Goal: Task Accomplishment & Management: Use online tool/utility

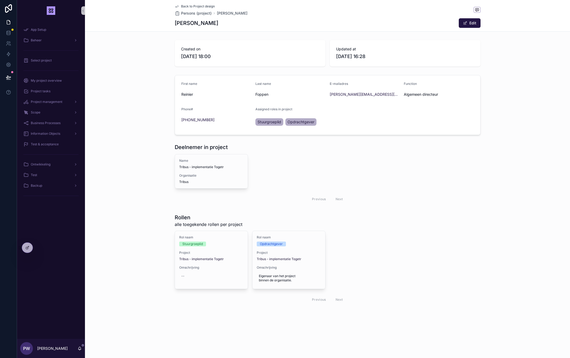
click at [209, 6] on span "Back to Project design" at bounding box center [198, 6] width 34 height 4
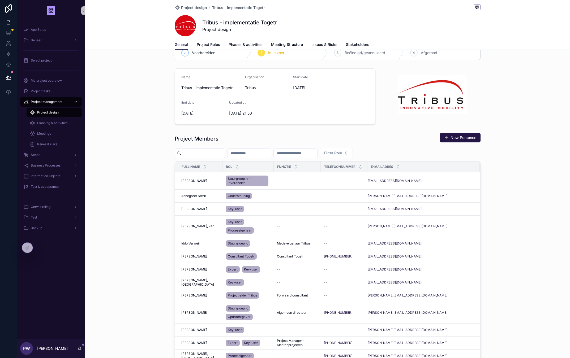
scroll to position [12, 0]
click at [353, 159] on button "Filter Role" at bounding box center [336, 154] width 33 height 10
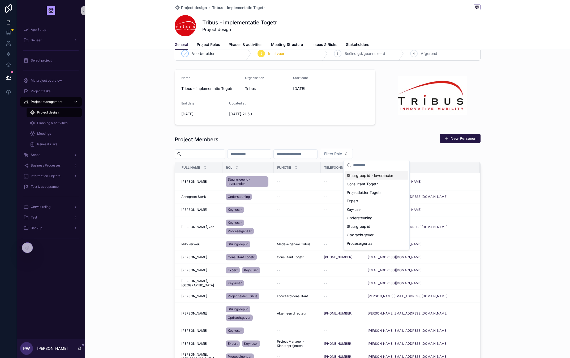
click at [377, 174] on span "Stuurgroeplid - leverancier" at bounding box center [370, 175] width 46 height 5
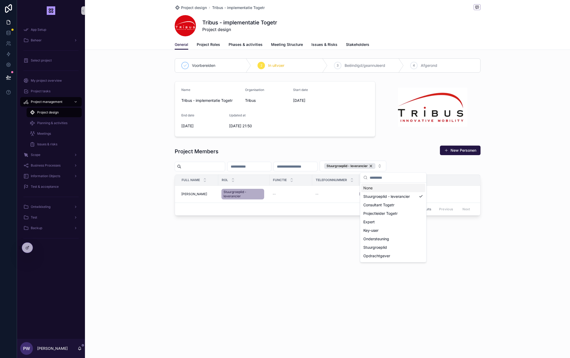
click at [387, 178] on input "scrollable content" at bounding box center [396, 178] width 53 height 10
type input "**"
click at [393, 204] on div "Stuurgroeplid" at bounding box center [393, 205] width 64 height 8
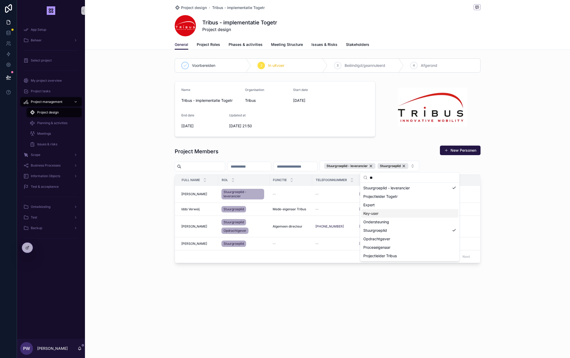
click at [147, 218] on div "Project Members New Personen Stuurgroeplid - leverancier Stuurgroeplid Full nam…" at bounding box center [327, 204] width 485 height 122
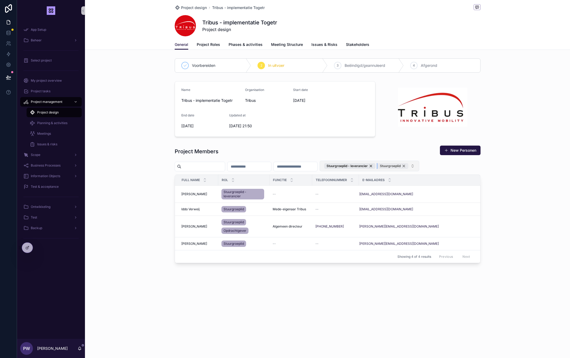
click at [408, 167] on div "Stuurgroeplid" at bounding box center [393, 166] width 31 height 6
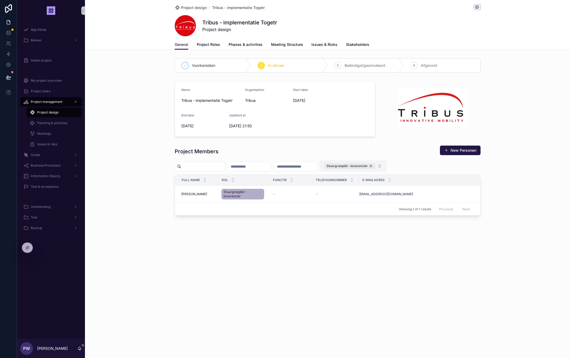
click at [375, 165] on div "Stuurgroeplid - leverancier" at bounding box center [349, 166] width 51 height 6
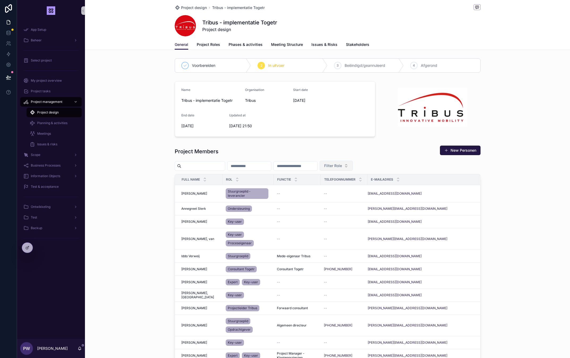
click at [263, 167] on input "scrollable content" at bounding box center [250, 165] width 44 height 7
click at [224, 167] on input "scrollable content" at bounding box center [203, 165] width 44 height 7
click at [264, 163] on input "scrollable content" at bounding box center [250, 165] width 44 height 7
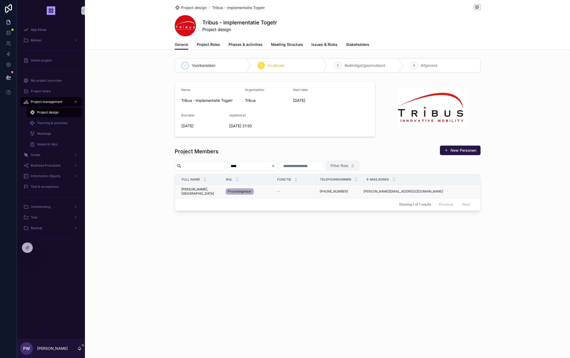
type input "****"
click at [256, 193] on div "Proceseigenaar" at bounding box center [248, 191] width 45 height 8
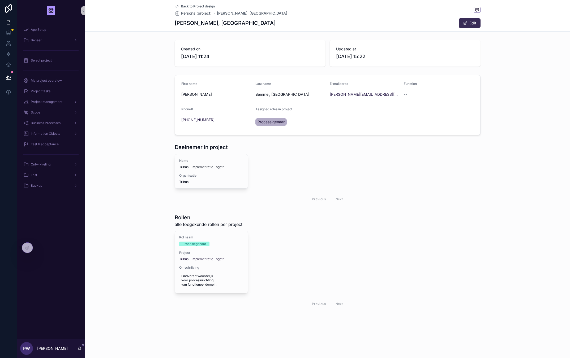
click at [473, 20] on button "Edit" at bounding box center [470, 23] width 22 height 10
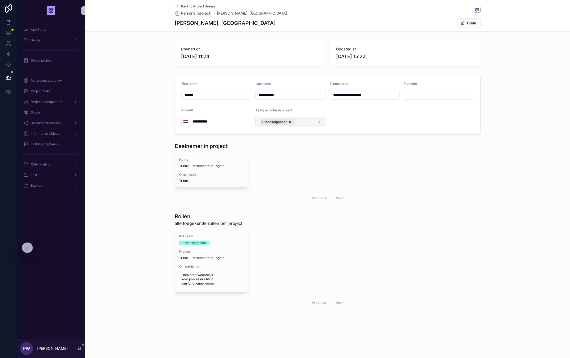
click at [307, 122] on button "Proceseigenaar" at bounding box center [290, 122] width 70 height 11
click at [288, 181] on div "Stuurgroeplid" at bounding box center [290, 179] width 67 height 8
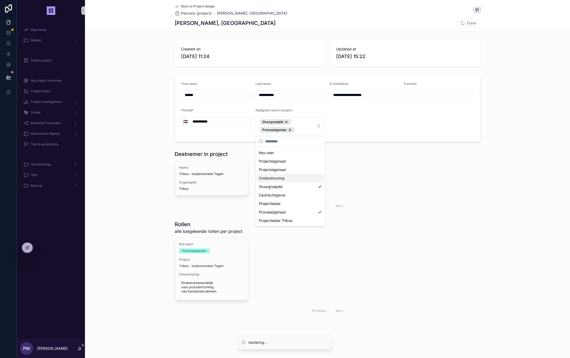
click at [364, 171] on div "Name Tribus - implementatie Togetr Organisatie Tribus Previous Next" at bounding box center [328, 186] width 306 height 51
click at [473, 23] on button "Done" at bounding box center [468, 23] width 24 height 10
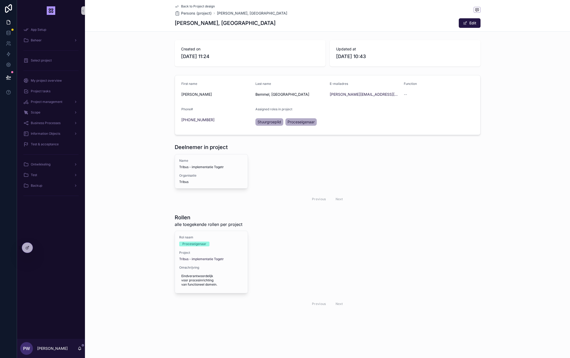
click at [196, 6] on span "Back to Project design" at bounding box center [198, 6] width 34 height 4
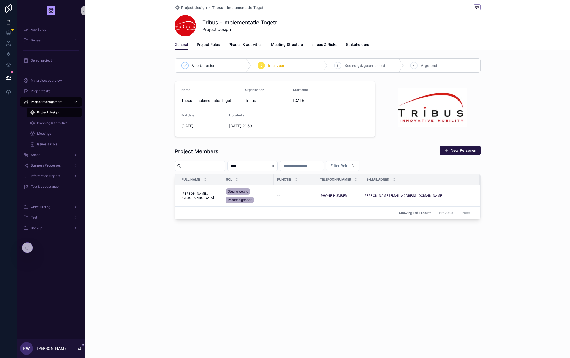
click at [271, 169] on input "****" at bounding box center [250, 165] width 44 height 7
click at [271, 168] on input "****" at bounding box center [250, 165] width 44 height 7
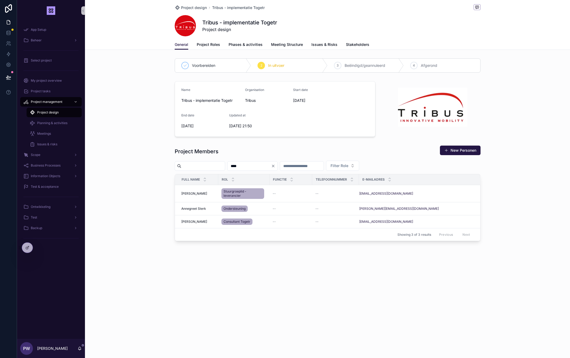
click at [269, 166] on input "****" at bounding box center [250, 165] width 44 height 7
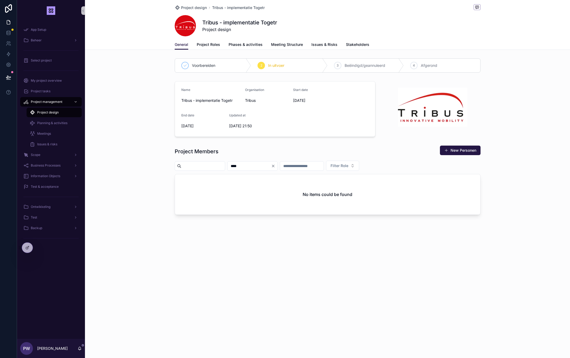
type input "****"
click at [275, 167] on icon "Clear" at bounding box center [273, 166] width 4 height 4
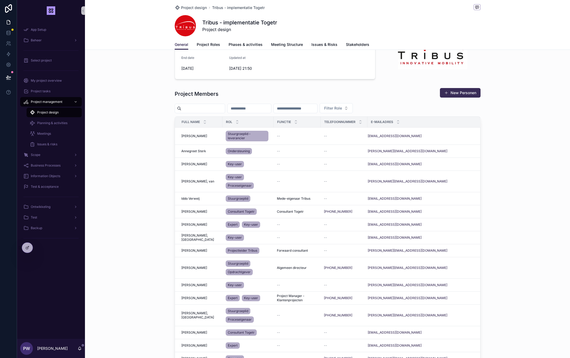
scroll to position [58, 0]
click at [26, 251] on div at bounding box center [27, 248] width 11 height 10
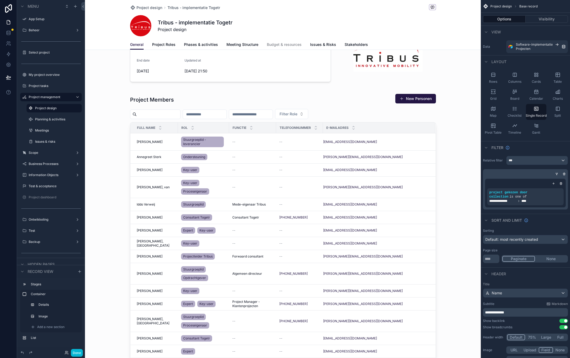
click at [405, 114] on div "scrollable content" at bounding box center [283, 288] width 396 height 692
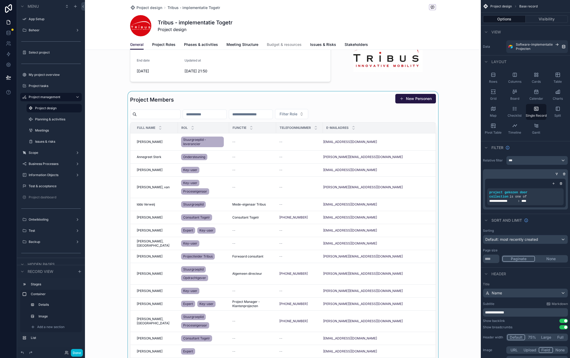
click at [376, 102] on div "scrollable content" at bounding box center [283, 243] width 396 height 302
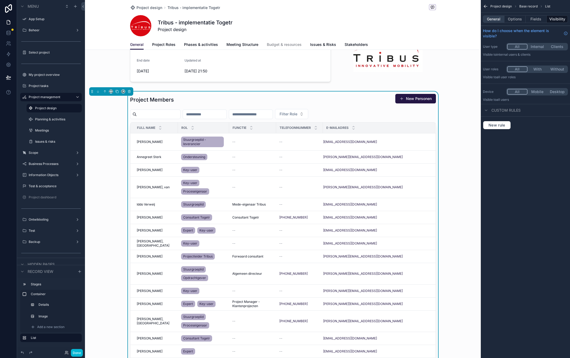
click at [489, 21] on button "General" at bounding box center [494, 18] width 22 height 7
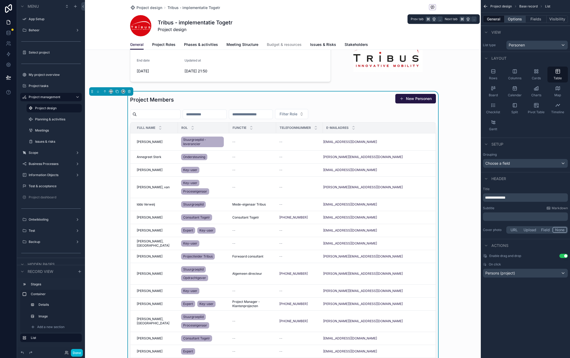
click at [512, 18] on button "Options" at bounding box center [514, 18] width 21 height 7
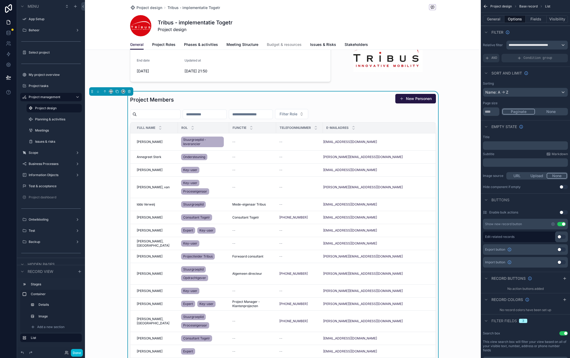
click at [562, 238] on button "Use setting" at bounding box center [561, 237] width 8 height 4
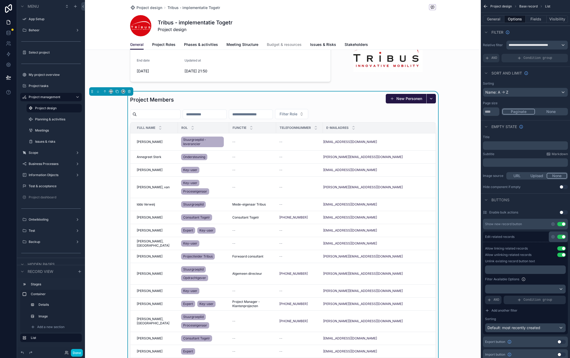
click at [520, 271] on p "﻿" at bounding box center [526, 270] width 78 height 4
click at [485, 281] on label "Filter Available Options" at bounding box center [502, 279] width 34 height 4
click at [432, 97] on button "scrollable content" at bounding box center [431, 99] width 10 height 10
click at [419, 155] on span "[PERSON_NAME]" at bounding box center [416, 154] width 31 height 5
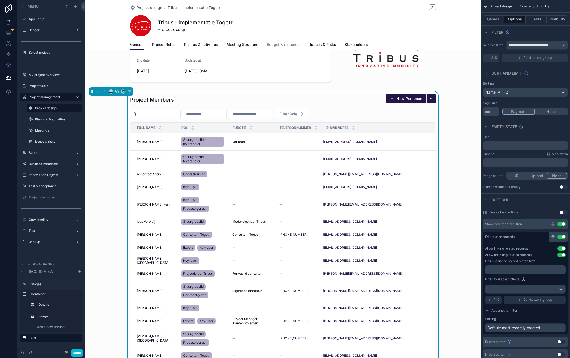
click at [553, 238] on icon "scrollable content" at bounding box center [553, 237] width 4 height 4
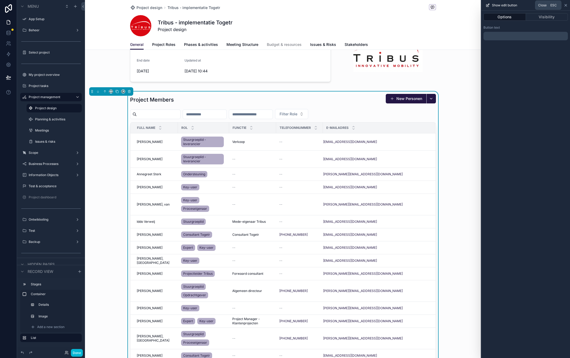
click at [566, 5] on icon at bounding box center [566, 5] width 4 height 4
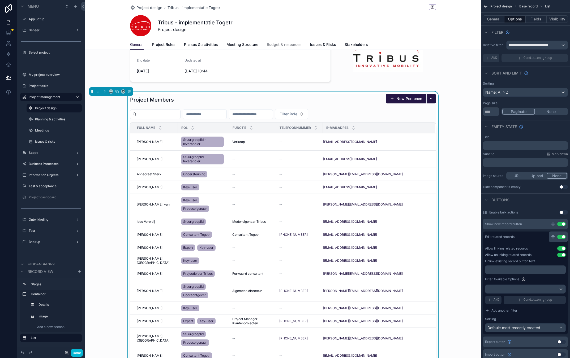
click at [554, 237] on icon "scrollable content" at bounding box center [553, 237] width 1 height 1
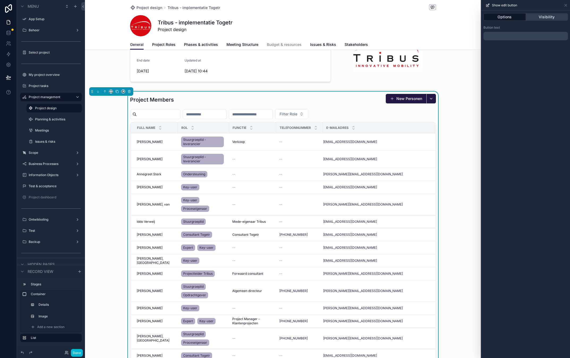
click at [539, 17] on button "Visibility" at bounding box center [547, 16] width 42 height 7
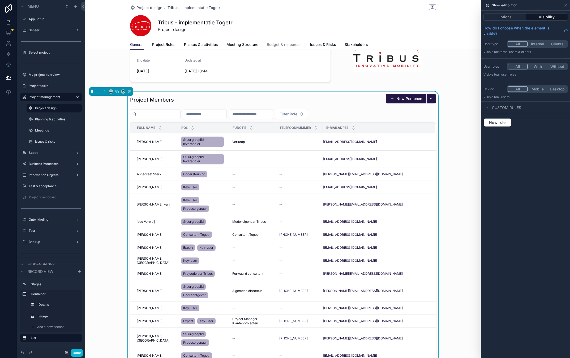
click at [536, 44] on button "Internal" at bounding box center [538, 44] width 20 height 6
click at [566, 5] on icon at bounding box center [566, 5] width 2 height 2
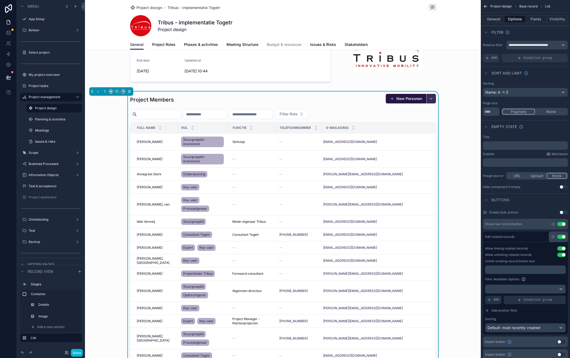
click at [432, 98] on button "scrollable content" at bounding box center [431, 99] width 10 height 10
click at [446, 80] on div "scrollable content" at bounding box center [283, 54] width 396 height 66
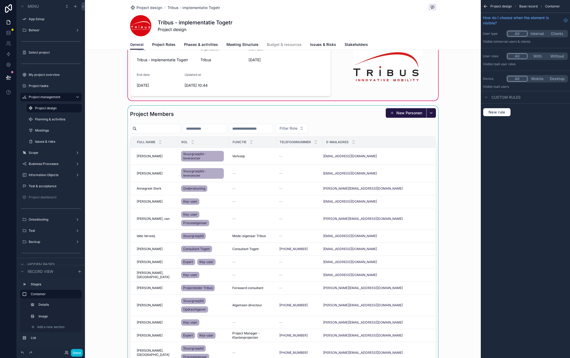
scroll to position [2, 0]
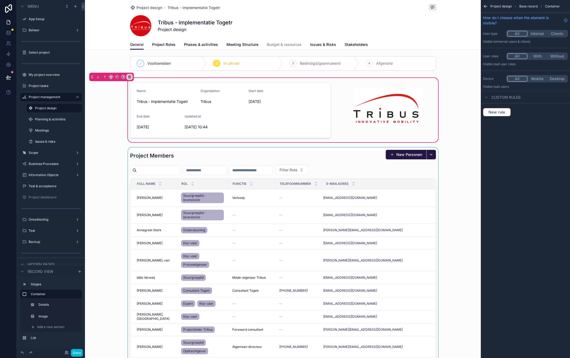
click at [262, 207] on div "scrollable content" at bounding box center [283, 299] width 396 height 302
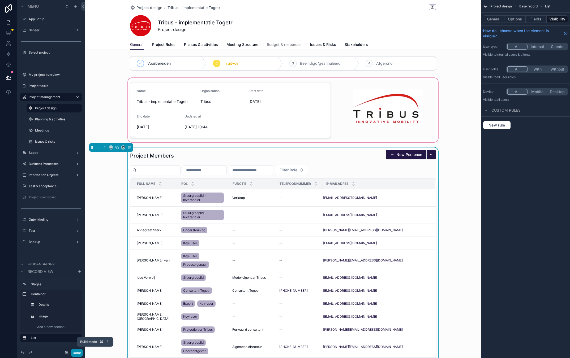
click at [76, 353] on button "Done" at bounding box center [77, 353] width 12 height 8
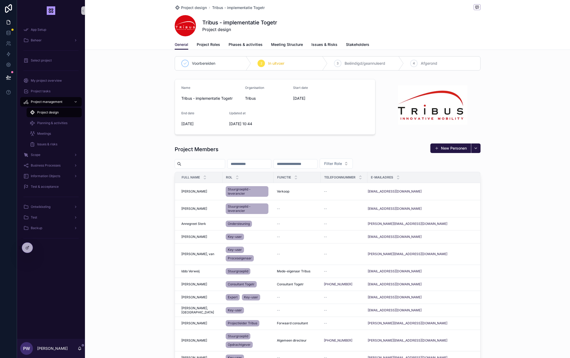
click at [225, 164] on input "scrollable content" at bounding box center [203, 163] width 44 height 7
click at [342, 163] on span "Filter Role" at bounding box center [333, 163] width 18 height 5
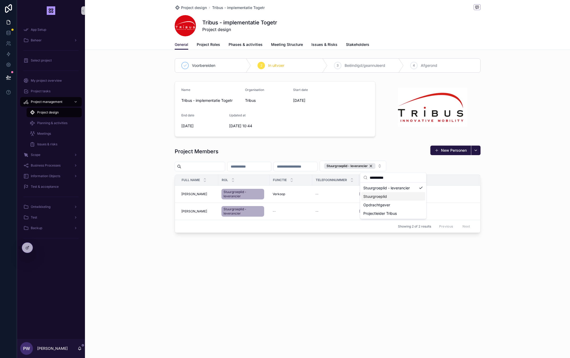
type input "**********"
click at [370, 196] on span "Stuurgroeplid" at bounding box center [375, 196] width 24 height 5
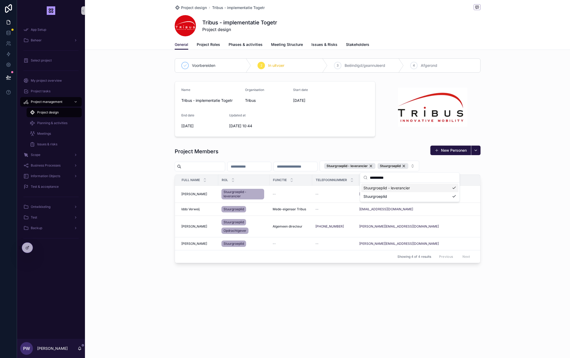
click at [306, 292] on div "Project design Tribus - implementatie Togetr Tribus - implementatie Togetr Proj…" at bounding box center [327, 150] width 485 height 300
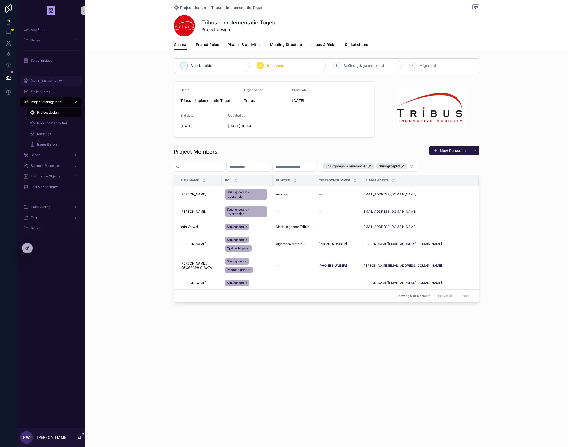
click at [49, 81] on span "My project overview" at bounding box center [46, 81] width 31 height 4
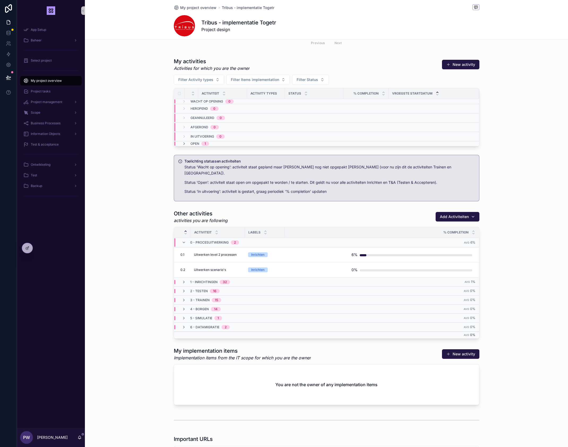
scroll to position [271, 0]
click at [184, 280] on icon "scrollable content" at bounding box center [184, 282] width 4 height 4
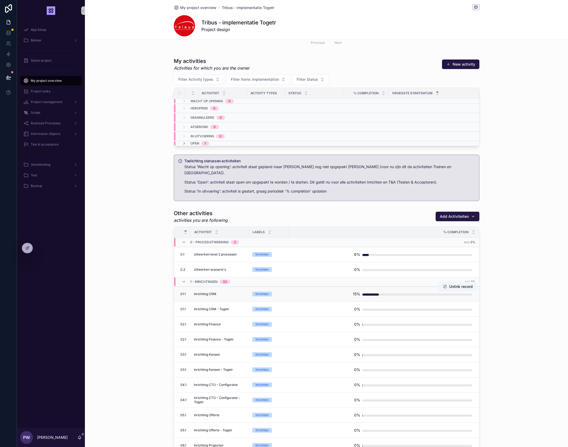
click at [203, 292] on span "Inrichting CRM" at bounding box center [205, 294] width 22 height 4
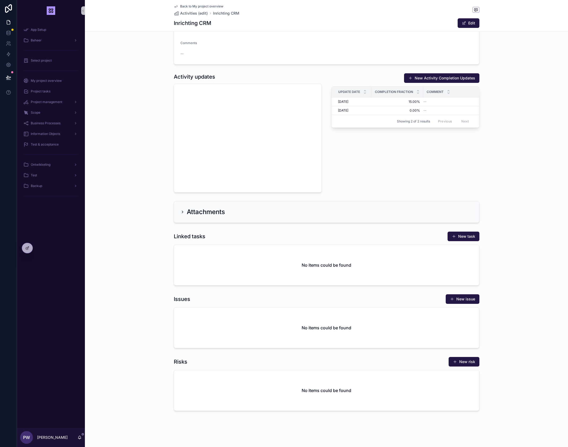
scroll to position [255, 0]
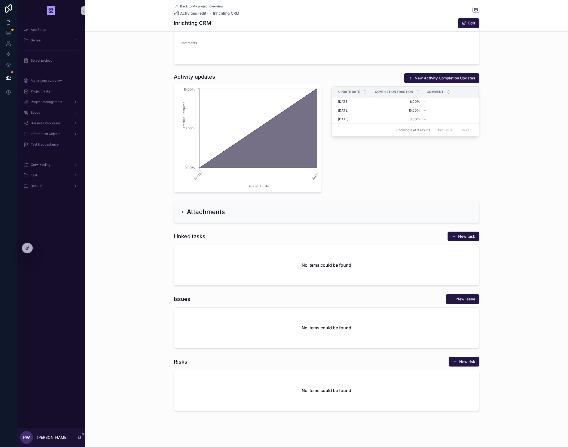
click at [283, 86] on div "[DATE] [DATE] Date of Update 0.00% 7.50% 15.00% Fraction Complete" at bounding box center [248, 138] width 148 height 109
click at [384, 102] on span "6.00%" at bounding box center [397, 102] width 45 height 4
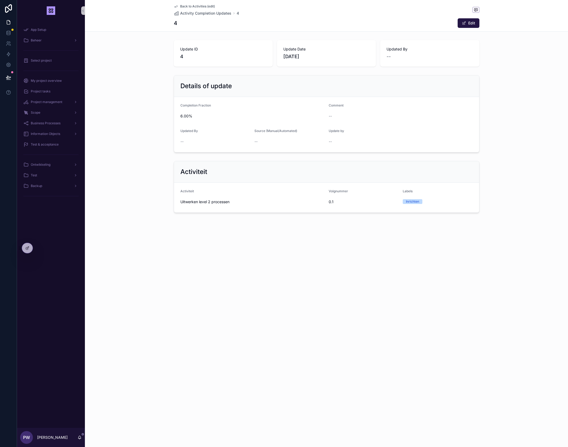
click at [177, 6] on icon "scrollable content" at bounding box center [176, 6] width 4 height 4
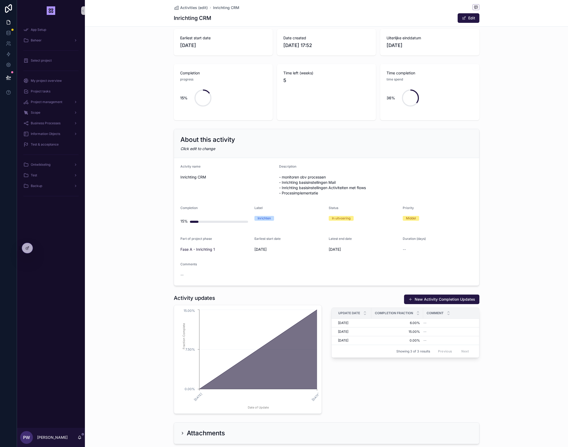
scroll to position [32, 0]
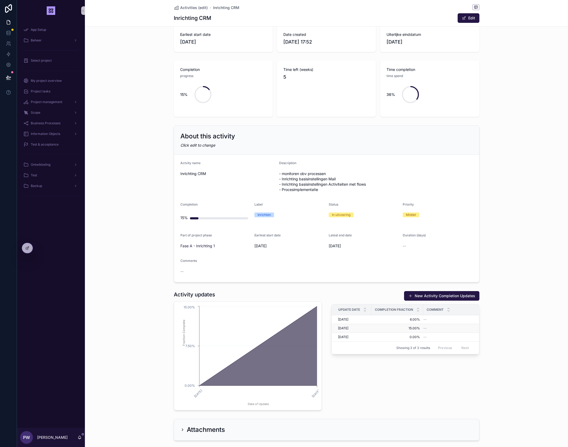
click at [375, 328] on span "15.00%" at bounding box center [397, 328] width 45 height 4
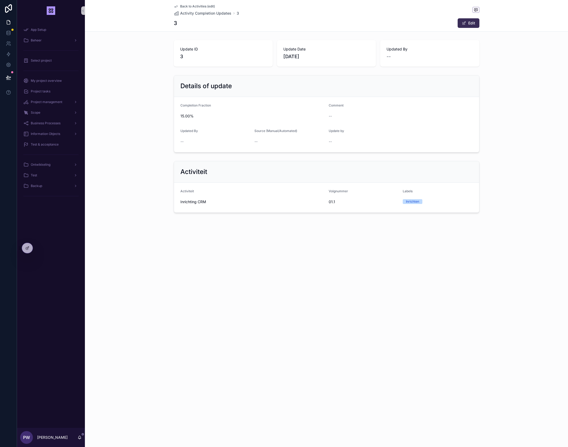
click at [477, 22] on button "Edit" at bounding box center [469, 23] width 22 height 10
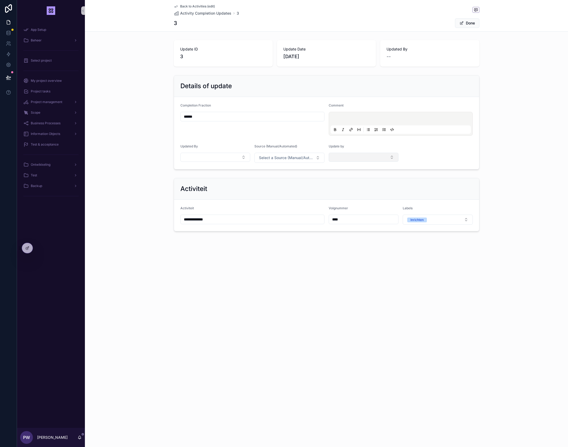
click at [365, 158] on button "Select Button" at bounding box center [364, 157] width 70 height 9
click at [172, 175] on div "**********" at bounding box center [327, 135] width 484 height 195
click at [28, 250] on div at bounding box center [27, 248] width 11 height 10
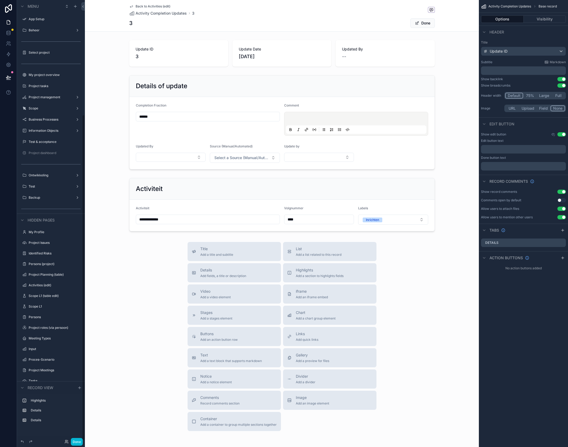
scroll to position [155, 0]
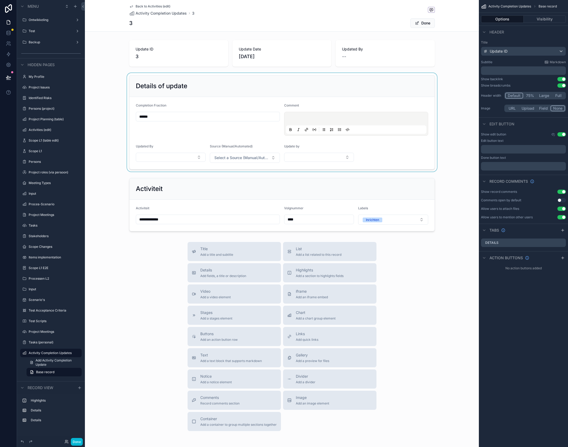
click at [189, 143] on div "scrollable content" at bounding box center [282, 122] width 394 height 99
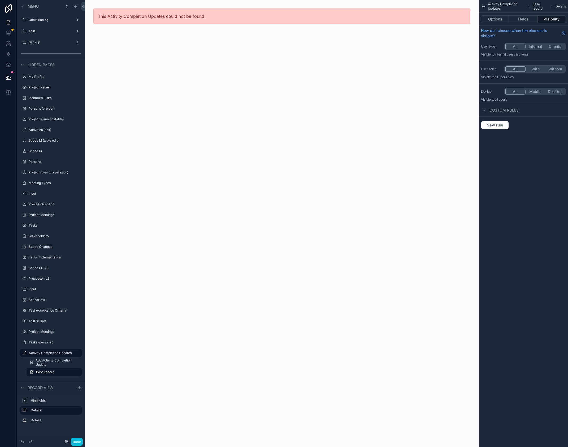
click at [152, 54] on div "This Activity Completion Updates could not be found" at bounding box center [282, 223] width 394 height 447
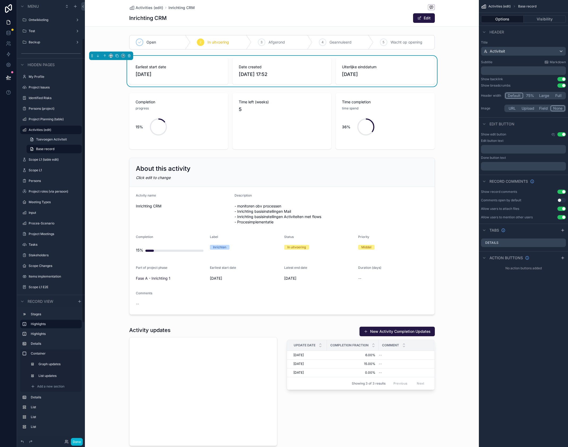
scroll to position [59, 0]
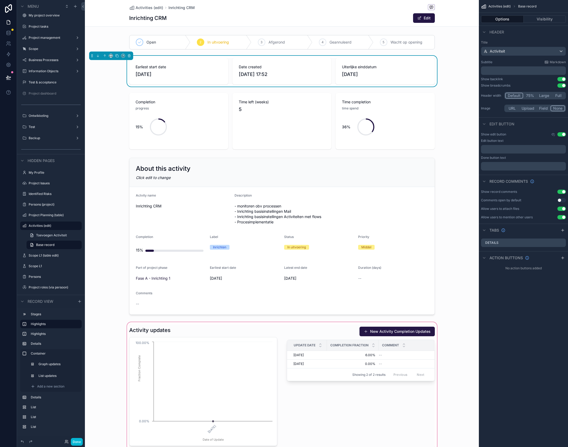
click at [225, 335] on div "scrollable content" at bounding box center [282, 386] width 394 height 130
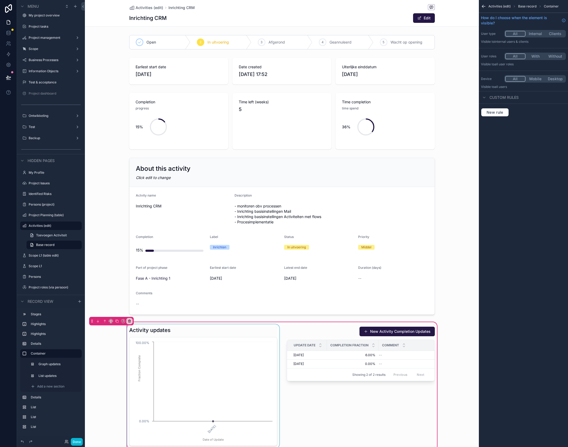
click at [230, 358] on div "scrollable content" at bounding box center [203, 386] width 155 height 124
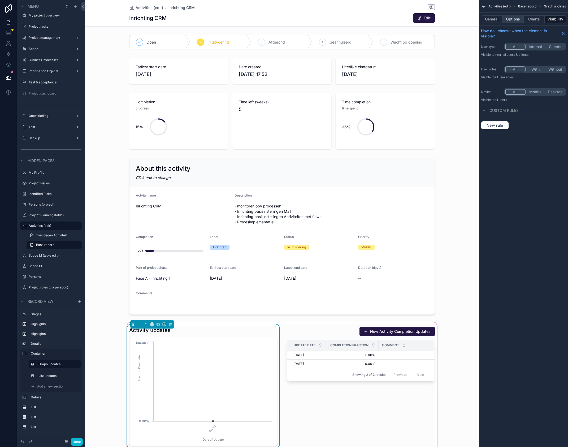
click at [510, 19] on button "Options" at bounding box center [513, 18] width 21 height 7
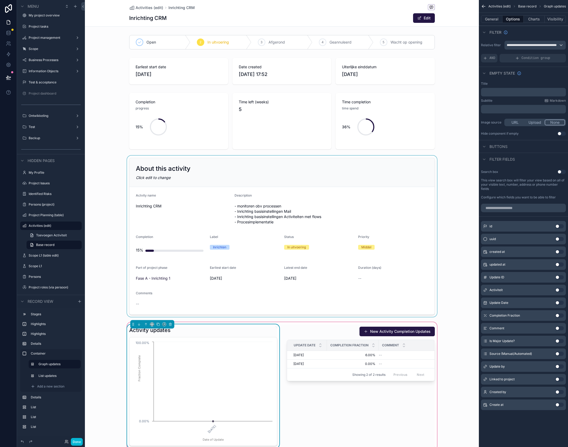
click at [307, 174] on div "scrollable content" at bounding box center [282, 236] width 394 height 161
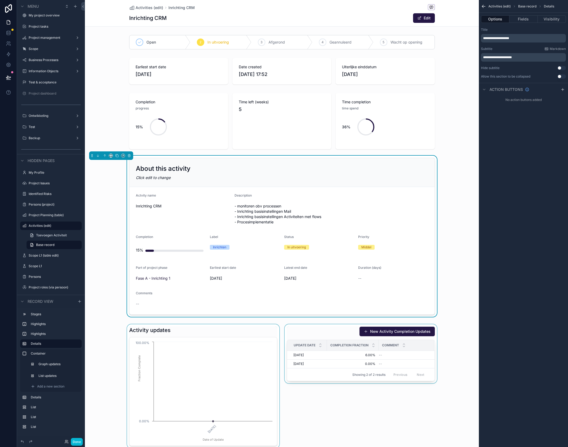
click at [340, 334] on div "scrollable content" at bounding box center [282, 386] width 394 height 130
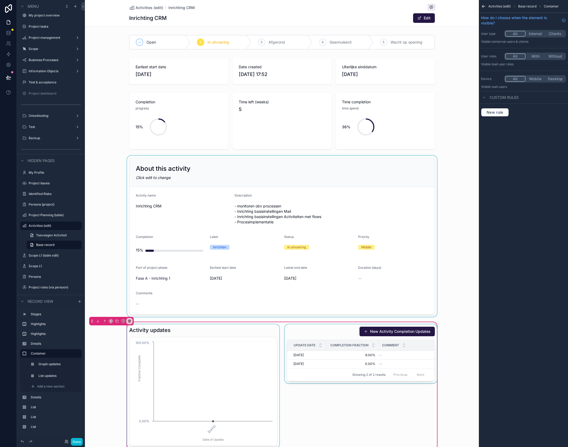
click at [340, 330] on div "scrollable content" at bounding box center [361, 386] width 155 height 124
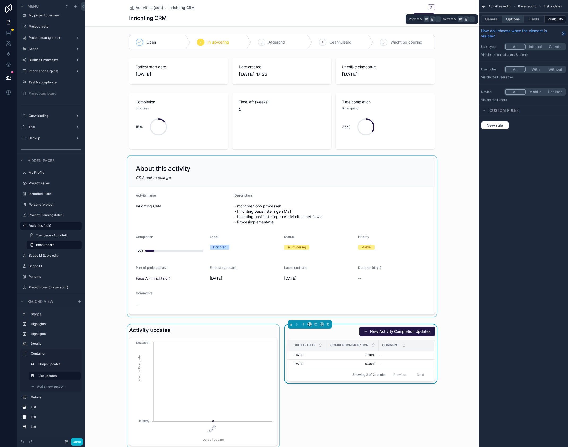
click at [516, 19] on button "Options" at bounding box center [513, 18] width 21 height 7
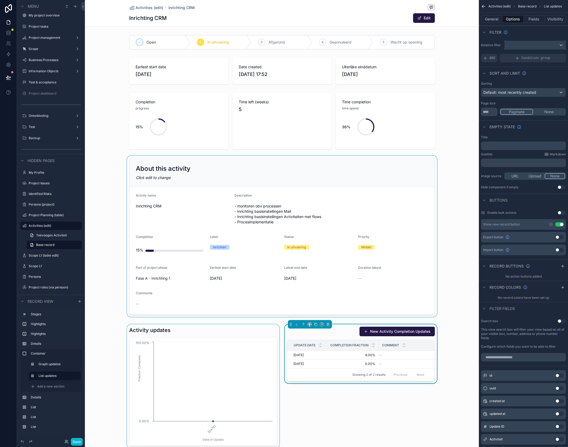
click at [511, 48] on div "scrollable content" at bounding box center [535, 45] width 61 height 8
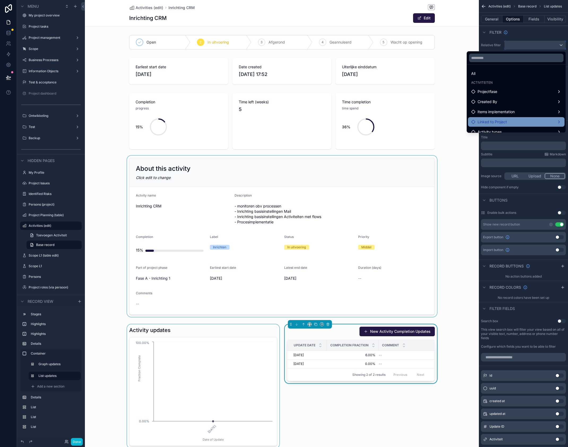
scroll to position [25, 0]
click at [494, 127] on span "activity completion updates collection" at bounding box center [511, 126] width 66 height 6
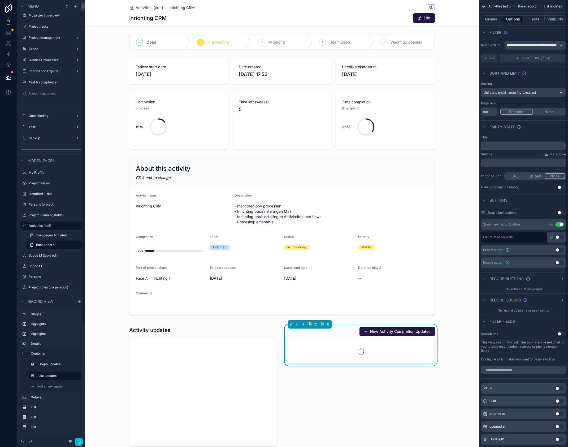
scroll to position [60, 0]
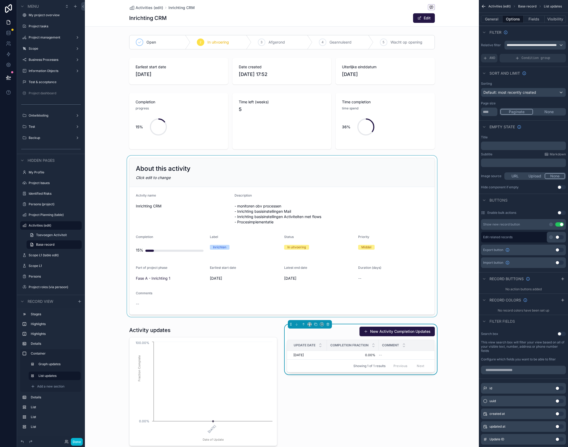
click at [163, 247] on div "scrollable content" at bounding box center [282, 236] width 394 height 161
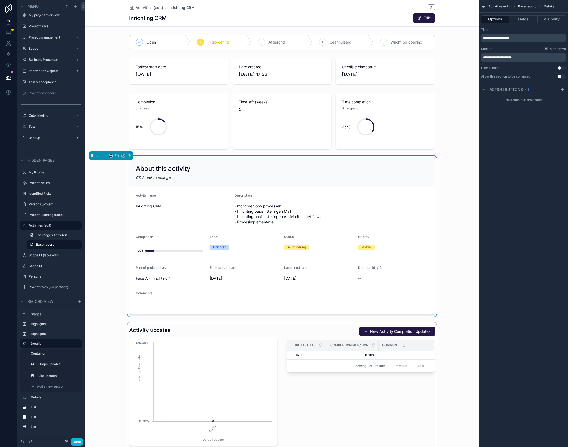
click at [322, 337] on div "scrollable content" at bounding box center [282, 386] width 394 height 130
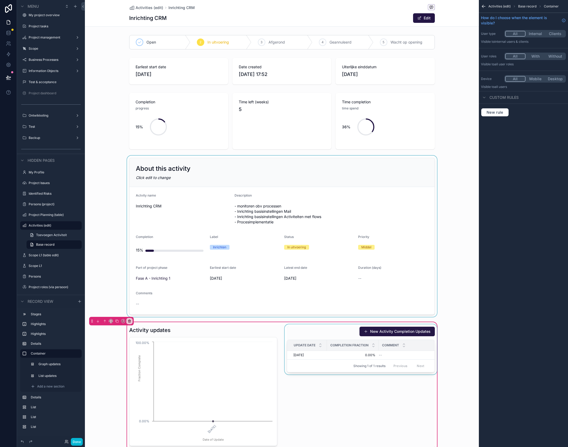
click at [321, 339] on div "scrollable content" at bounding box center [361, 386] width 155 height 124
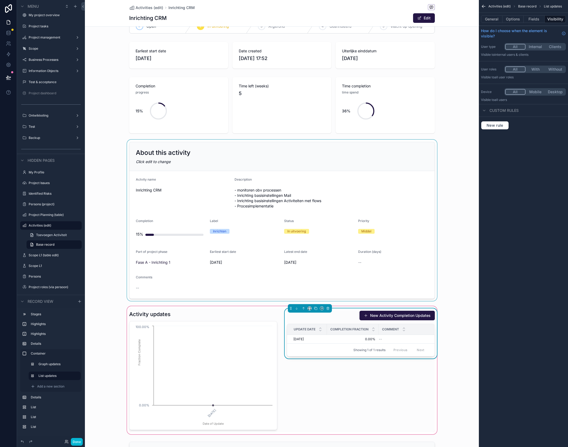
scroll to position [16, 0]
click at [230, 319] on div "scrollable content" at bounding box center [203, 370] width 155 height 124
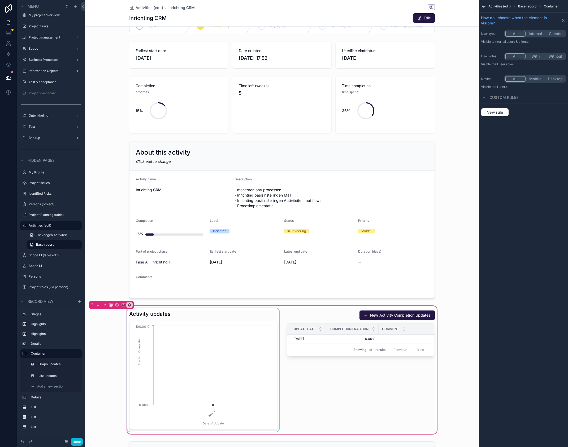
click at [267, 315] on div "scrollable content" at bounding box center [203, 370] width 155 height 124
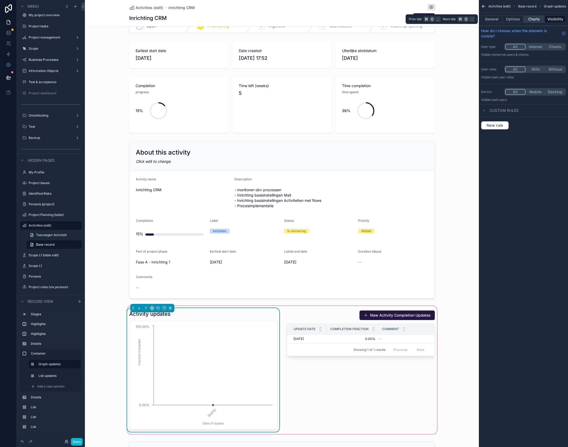
click at [534, 19] on button "Charts" at bounding box center [534, 18] width 21 height 7
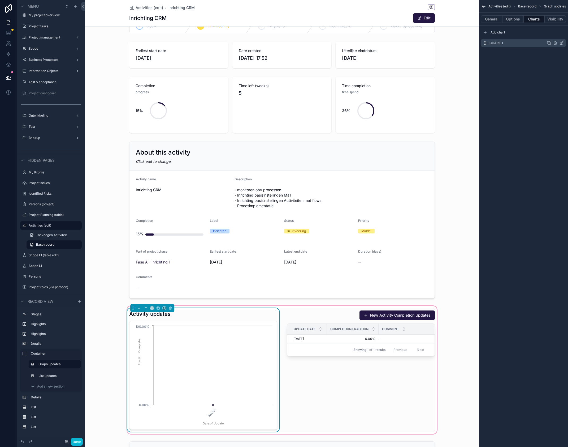
click at [561, 43] on icon "scrollable content" at bounding box center [562, 43] width 2 height 2
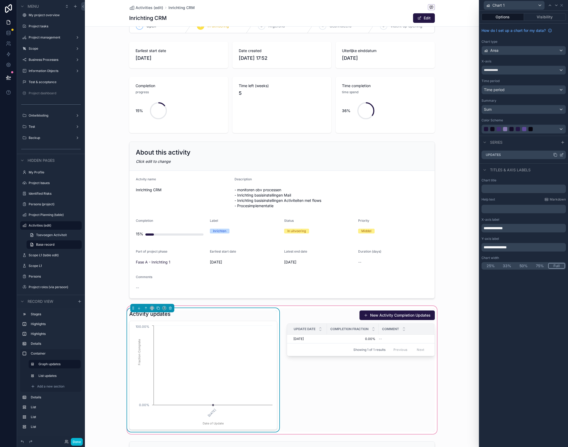
click at [555, 155] on icon at bounding box center [556, 155] width 2 height 2
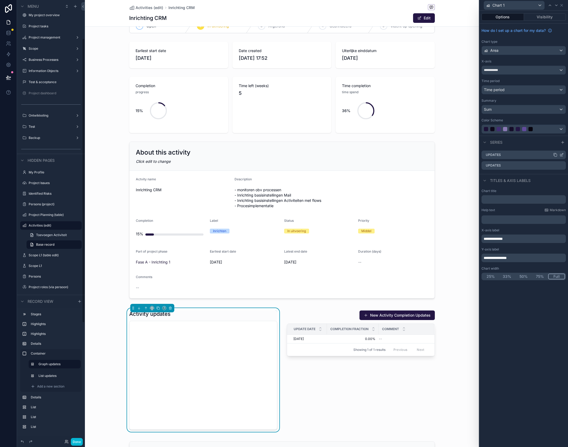
scroll to position [59, 0]
click at [564, 165] on div "Updates" at bounding box center [524, 165] width 84 height 8
click at [562, 166] on icon at bounding box center [562, 165] width 4 height 4
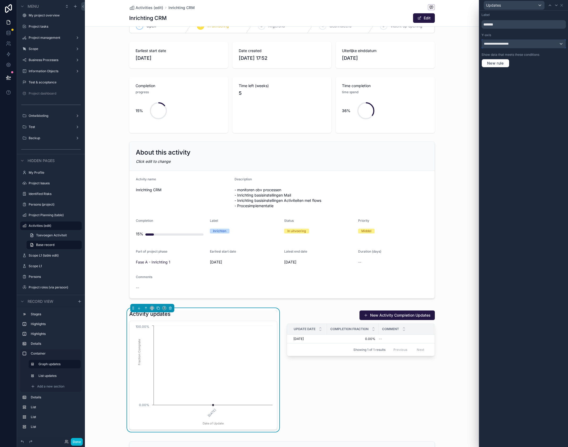
click at [510, 45] on span "**********" at bounding box center [499, 44] width 30 height 4
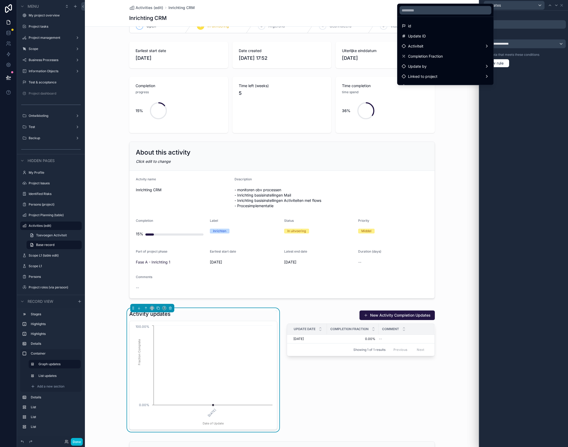
click at [544, 94] on div at bounding box center [524, 223] width 89 height 447
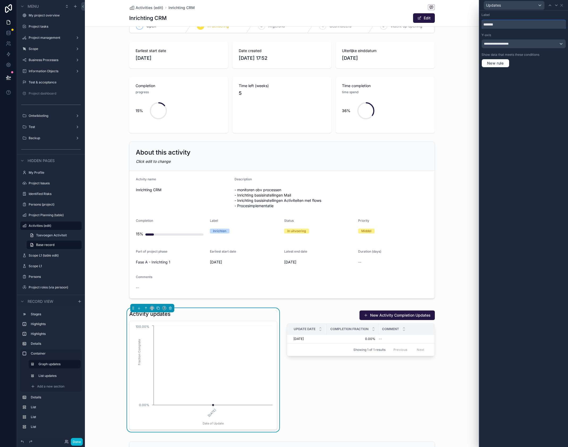
click at [500, 26] on input "*******" at bounding box center [524, 24] width 84 height 8
type input "*********"
click at [498, 62] on span "New rule" at bounding box center [495, 63] width 21 height 5
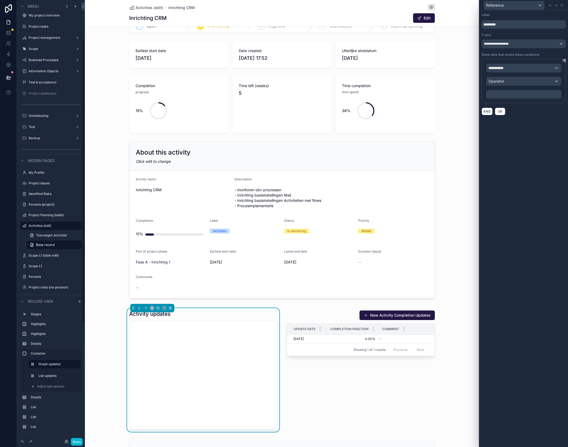
scroll to position [60, 0]
click at [502, 68] on span "**********" at bounding box center [499, 67] width 20 height 5
click at [504, 103] on span "Row values" at bounding box center [501, 103] width 20 height 5
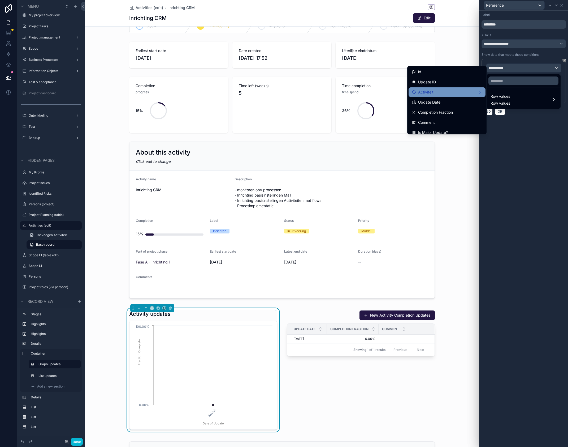
click at [456, 94] on div "Activiteit" at bounding box center [447, 92] width 71 height 6
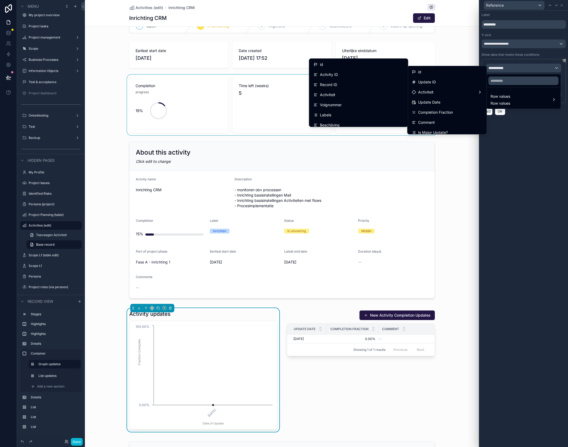
click at [379, 92] on div "Activiteit" at bounding box center [359, 95] width 90 height 6
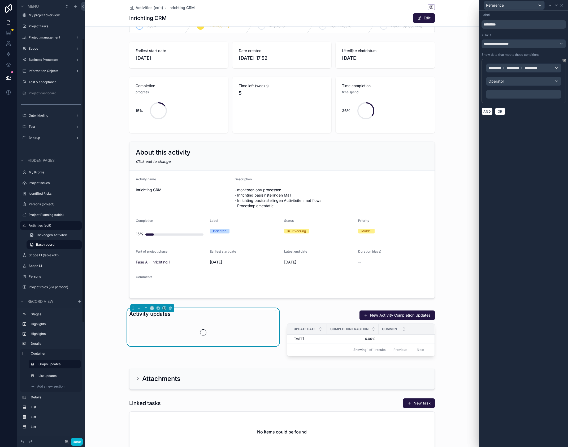
scroll to position [59, 0]
click at [515, 80] on div "Operator" at bounding box center [524, 81] width 75 height 8
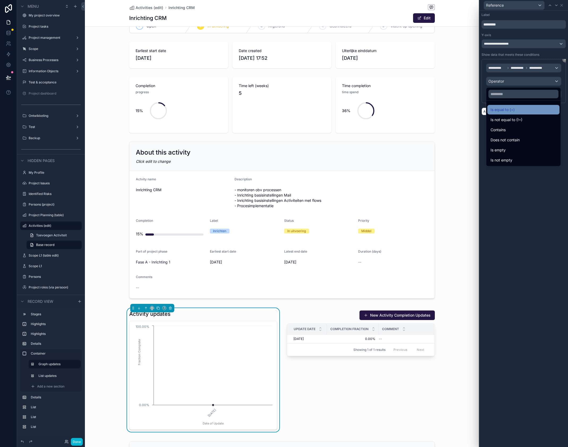
click at [513, 112] on span "Is equal to (=)" at bounding box center [503, 109] width 24 height 6
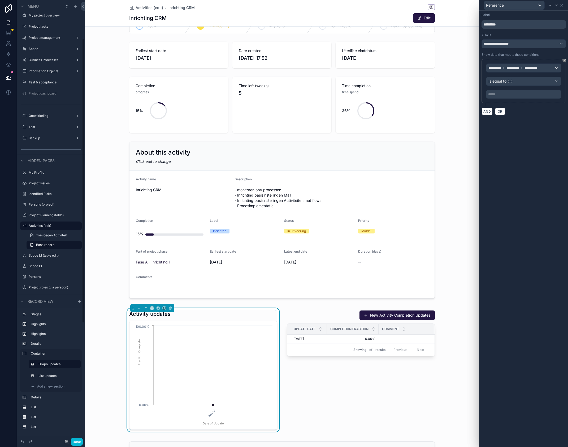
scroll to position [60, 0]
click at [501, 94] on p "***** ﻿" at bounding box center [525, 94] width 72 height 5
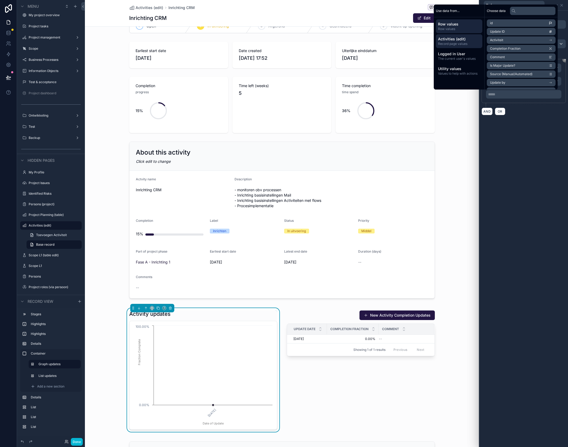
click at [456, 45] on span "Record page values" at bounding box center [459, 44] width 42 height 4
click at [554, 123] on div "**********" at bounding box center [524, 229] width 89 height 436
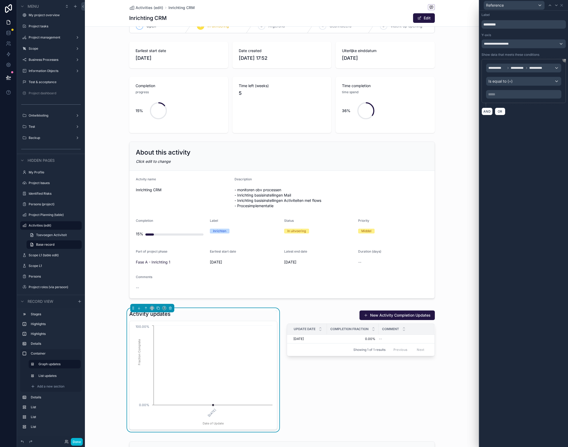
click at [499, 94] on p "***** ﻿" at bounding box center [525, 94] width 72 height 5
drag, startPoint x: 540, startPoint y: 133, endPoint x: 523, endPoint y: 122, distance: 20.5
click at [540, 133] on div "**********" at bounding box center [524, 229] width 89 height 436
click at [515, 70] on div "**********" at bounding box center [524, 68] width 75 height 8
click at [506, 100] on div "Row values Row values" at bounding box center [501, 99] width 20 height 13
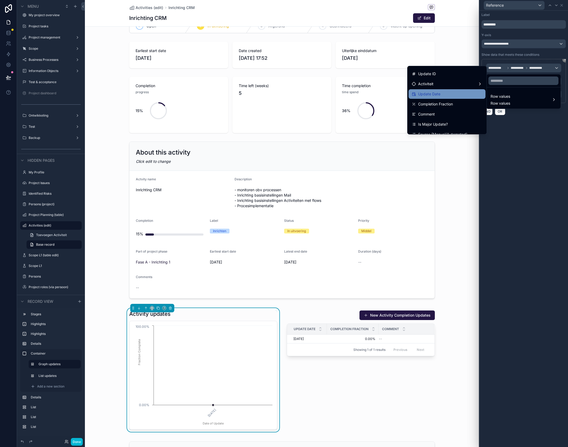
scroll to position [0, 0]
click at [464, 93] on div "Activiteit" at bounding box center [447, 92] width 71 height 6
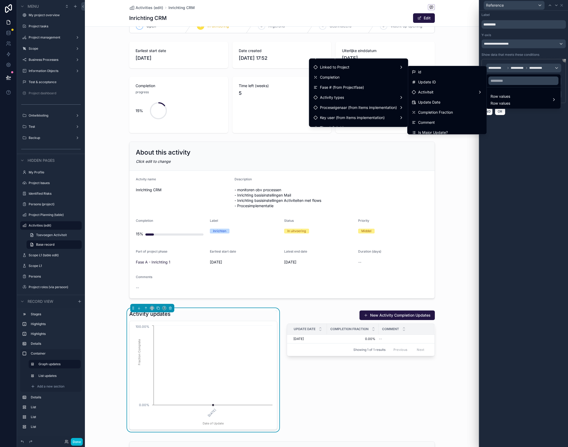
scroll to position [232, 0]
click at [372, 94] on div "Activity types" at bounding box center [359, 95] width 90 height 6
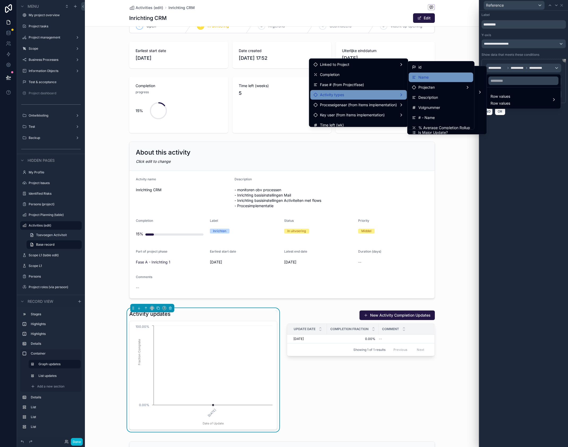
click at [441, 79] on div "Name" at bounding box center [441, 77] width 58 height 6
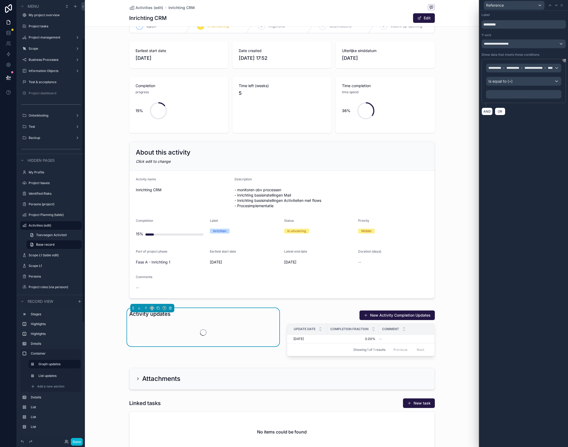
scroll to position [59, 0]
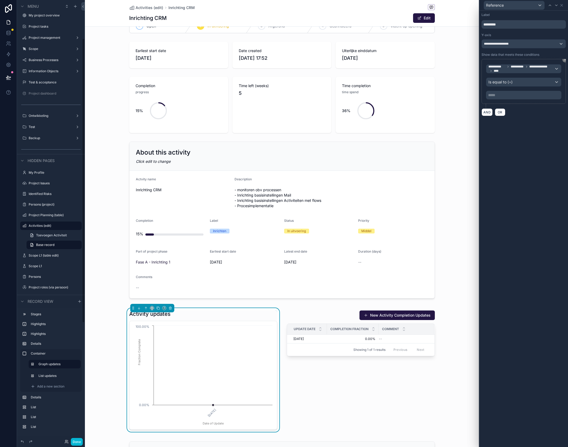
click at [500, 95] on p "***** ﻿" at bounding box center [525, 94] width 72 height 5
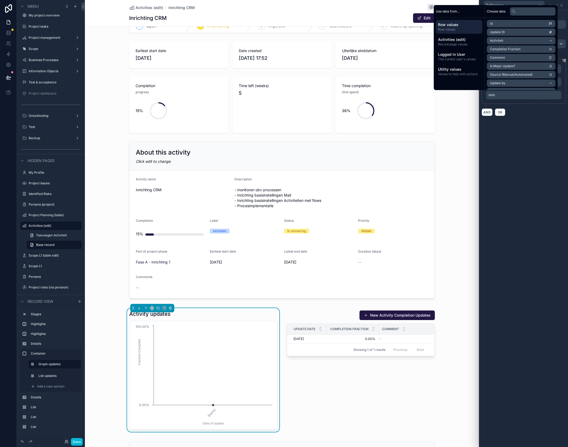
click at [500, 96] on p "***** ﻿" at bounding box center [525, 94] width 72 height 5
click at [528, 128] on div "**********" at bounding box center [524, 229] width 89 height 436
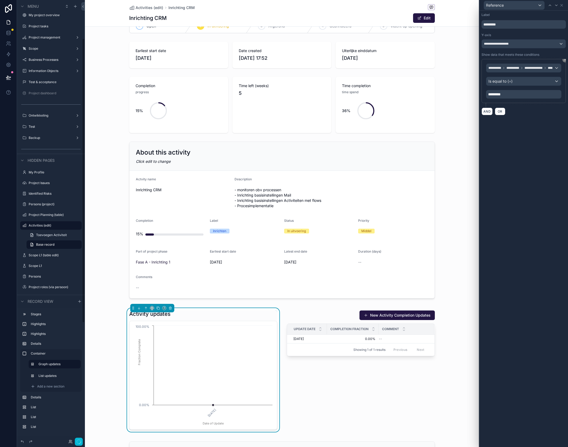
scroll to position [59, 0]
click at [525, 82] on div "Is equal to (=)" at bounding box center [524, 82] width 75 height 8
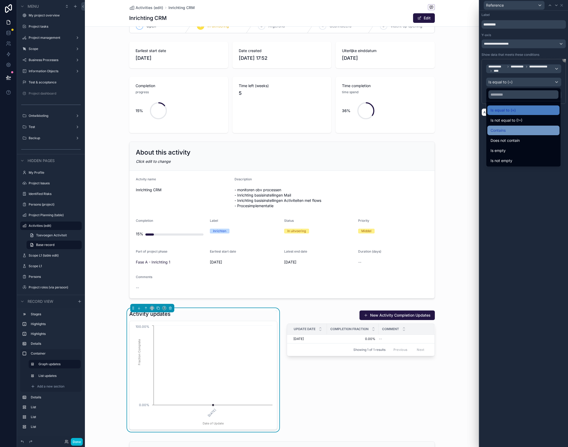
click at [525, 131] on div "Contains" at bounding box center [524, 130] width 66 height 6
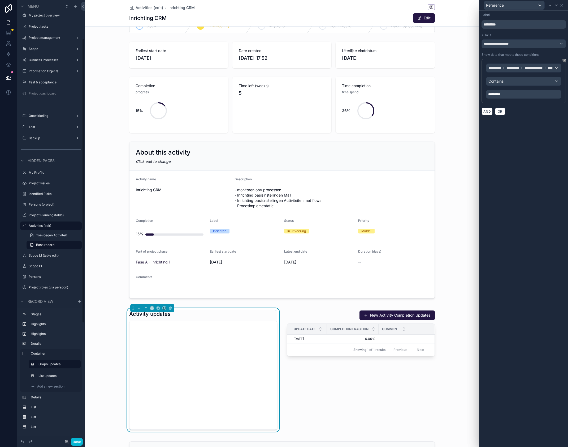
scroll to position [60, 0]
click at [562, 5] on icon at bounding box center [562, 5] width 2 height 2
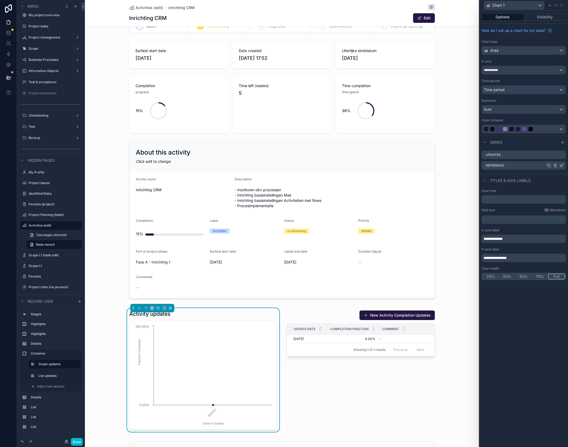
click at [562, 166] on icon at bounding box center [563, 165] width 2 height 2
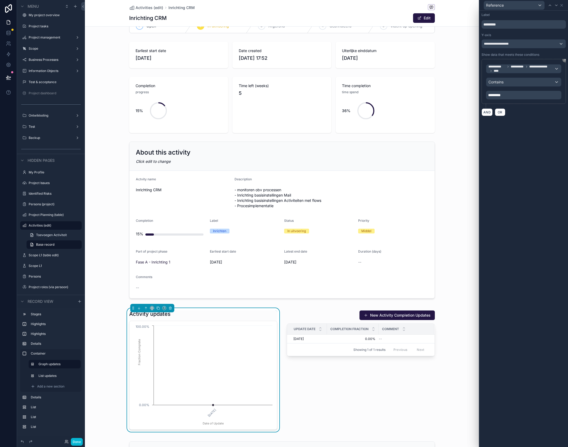
click at [510, 97] on p "*********" at bounding box center [525, 94] width 72 height 5
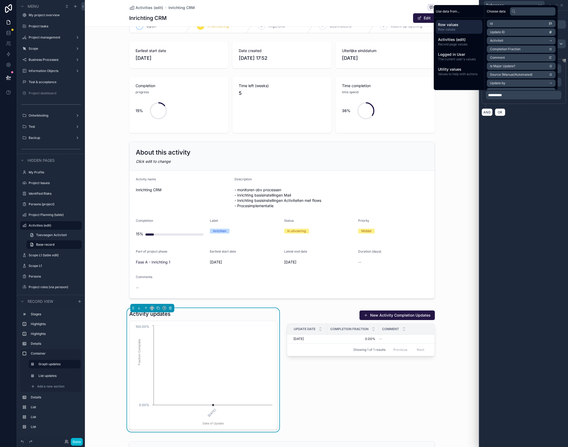
click at [489, 95] on span "**********" at bounding box center [496, 95] width 14 height 4
click at [517, 125] on div "**********" at bounding box center [524, 229] width 89 height 436
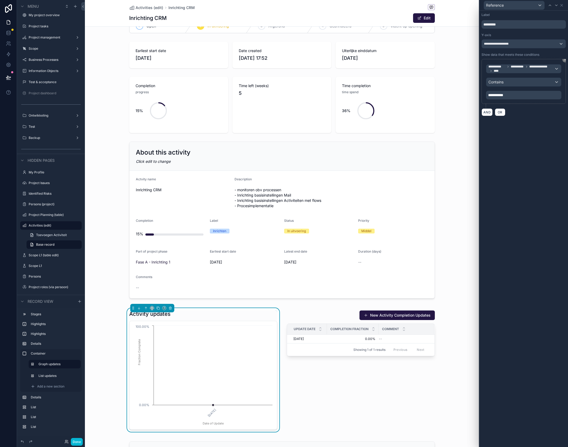
click at [521, 95] on p "**********" at bounding box center [525, 94] width 72 height 5
click at [534, 130] on div "**********" at bounding box center [524, 229] width 89 height 436
click at [239, 311] on div "Activity updates" at bounding box center [203, 313] width 148 height 7
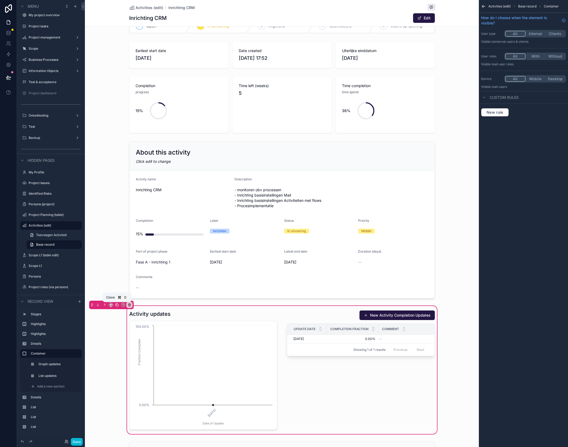
click at [119, 305] on icon "scrollable content" at bounding box center [117, 305] width 4 height 4
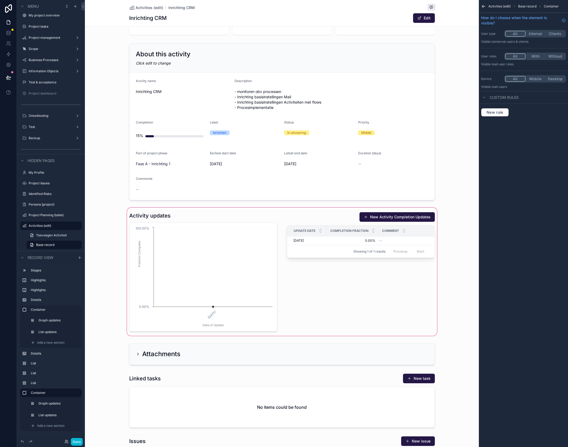
scroll to position [114, 0]
click at [256, 275] on div "scrollable content" at bounding box center [282, 272] width 394 height 130
click at [255, 262] on div "scrollable content" at bounding box center [282, 272] width 394 height 130
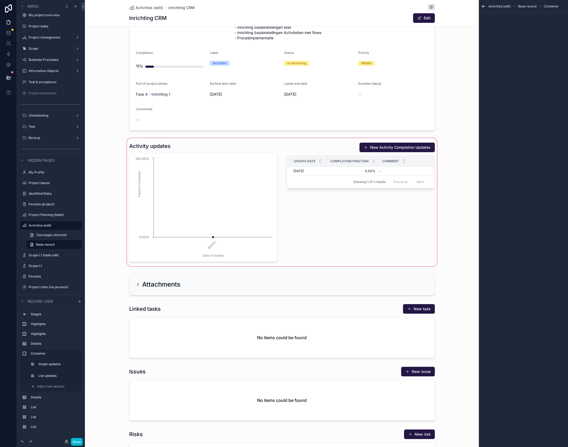
scroll to position [182, 0]
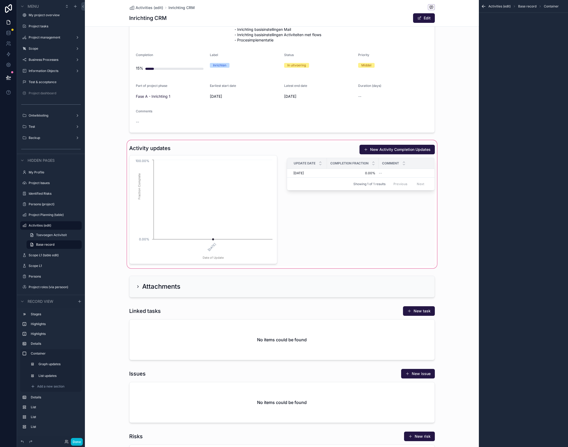
click at [212, 173] on div "scrollable content" at bounding box center [282, 204] width 394 height 130
click at [222, 174] on div "scrollable content" at bounding box center [282, 204] width 394 height 130
click at [222, 164] on div "scrollable content" at bounding box center [282, 204] width 394 height 130
click at [227, 148] on div "scrollable content" at bounding box center [282, 204] width 394 height 130
click at [350, 173] on div "scrollable content" at bounding box center [282, 204] width 394 height 130
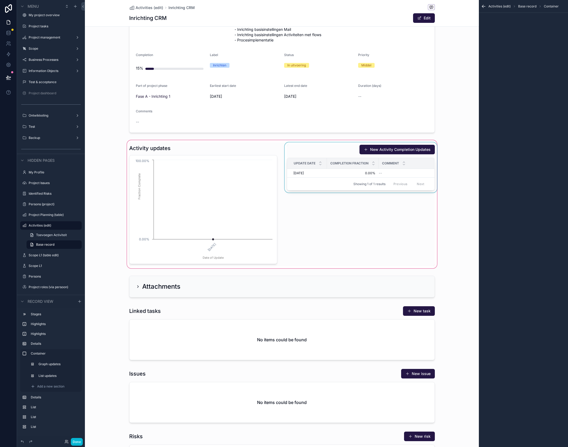
click at [332, 185] on div "Showing 1 of 1 results Previous Next" at bounding box center [361, 183] width 148 height 13
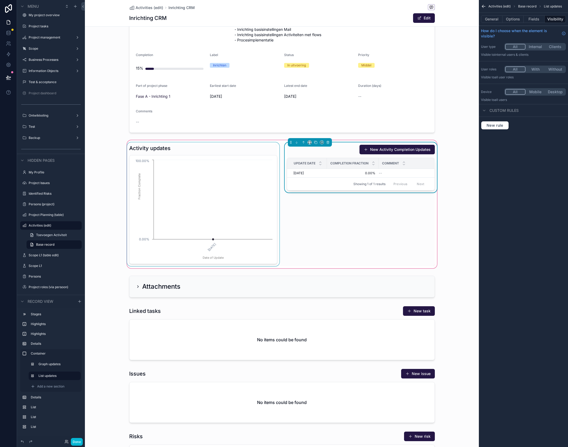
click at [226, 190] on div "scrollable content" at bounding box center [203, 204] width 155 height 124
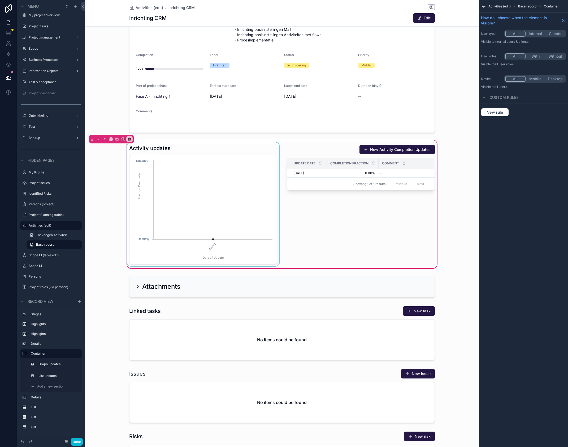
click at [192, 174] on div "scrollable content" at bounding box center [203, 204] width 155 height 124
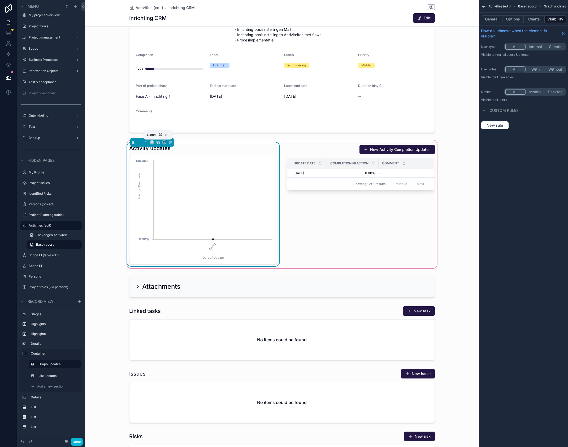
click at [160, 144] on icon "scrollable content" at bounding box center [158, 143] width 2 height 2
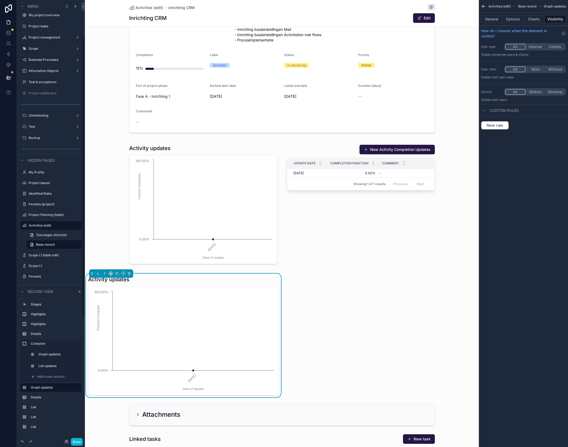
scroll to position [59, 0]
click at [538, 20] on button "Charts" at bounding box center [534, 18] width 21 height 7
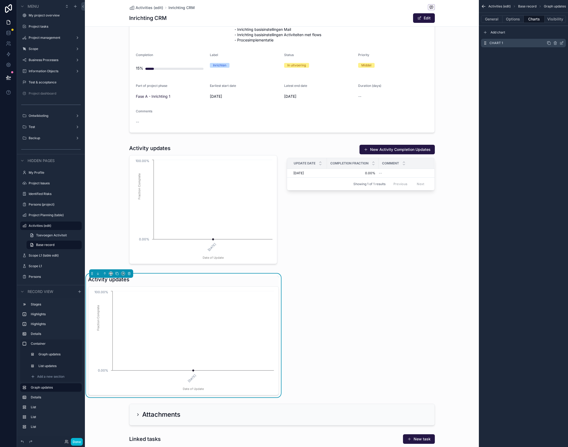
click at [562, 42] on icon "scrollable content" at bounding box center [562, 43] width 4 height 4
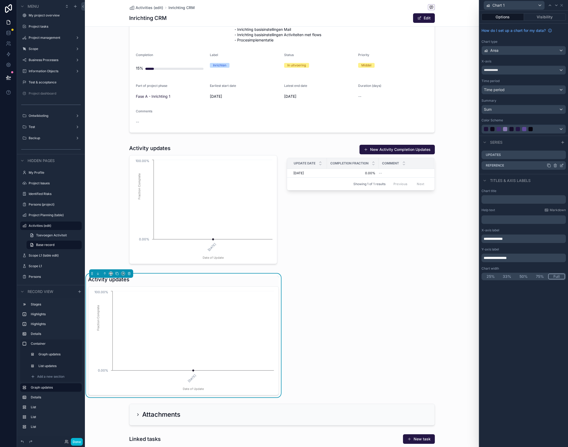
click at [556, 166] on icon at bounding box center [556, 165] width 4 height 4
click at [554, 157] on icon at bounding box center [553, 157] width 4 height 4
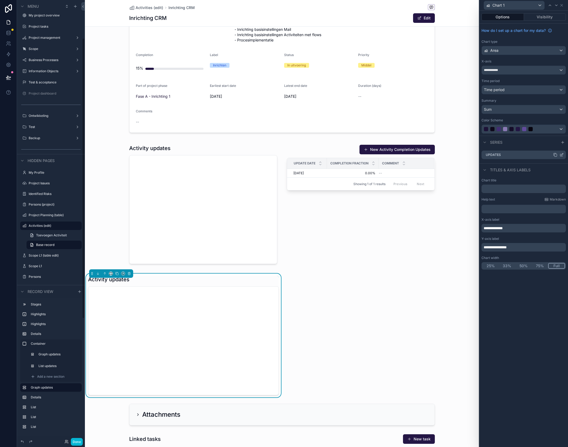
scroll to position [60, 0]
click at [563, 155] on icon at bounding box center [563, 154] width 2 height 2
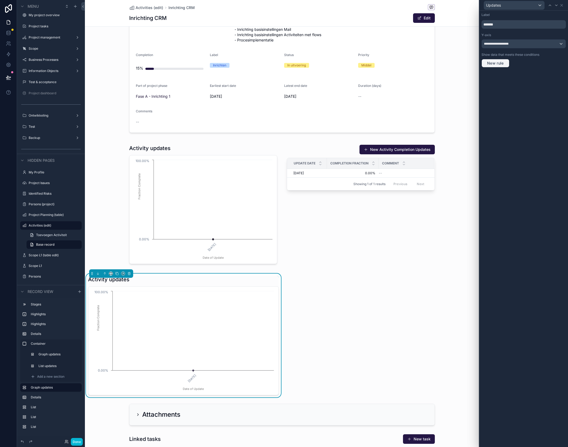
click at [505, 64] on span "New rule" at bounding box center [495, 63] width 21 height 5
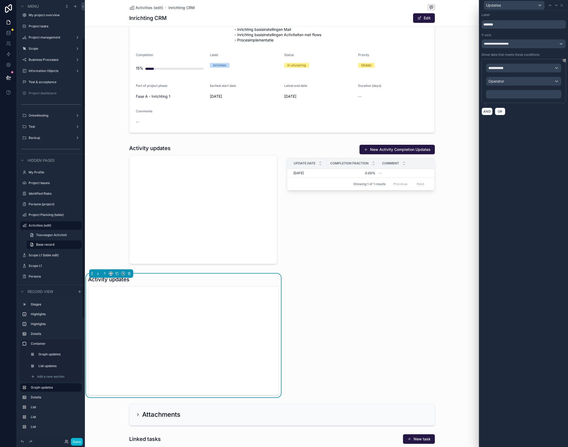
scroll to position [59, 0]
click at [505, 66] on span "**********" at bounding box center [499, 67] width 20 height 5
click at [504, 95] on span "Row values" at bounding box center [501, 96] width 20 height 6
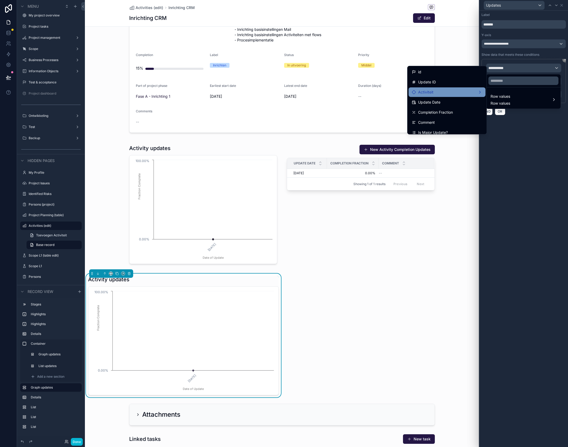
click at [441, 93] on div "Activiteit" at bounding box center [447, 92] width 71 height 6
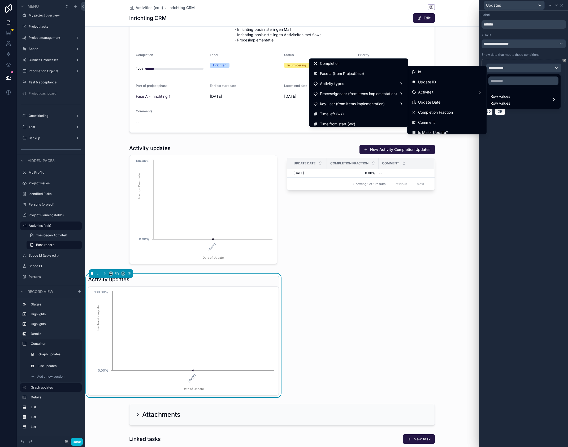
scroll to position [243, 0]
click at [372, 84] on div "Activity types" at bounding box center [359, 83] width 90 height 6
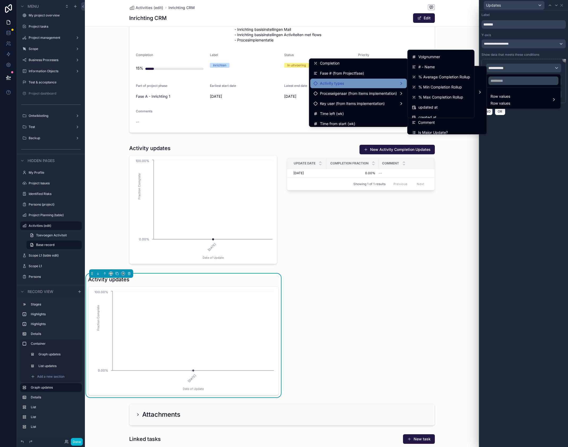
scroll to position [0, 0]
click at [427, 67] on span "Name" at bounding box center [424, 66] width 10 height 6
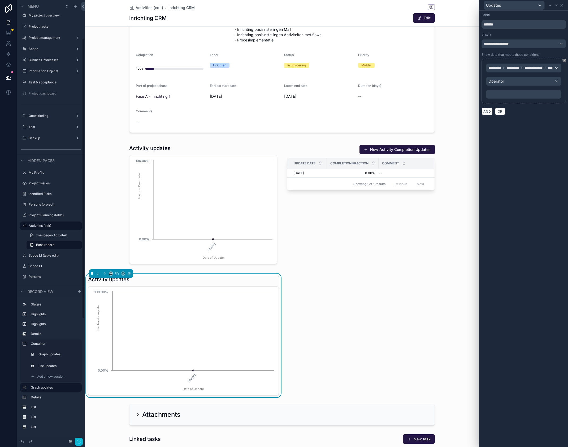
scroll to position [60, 0]
click at [504, 97] on p "***** ﻿" at bounding box center [525, 94] width 72 height 5
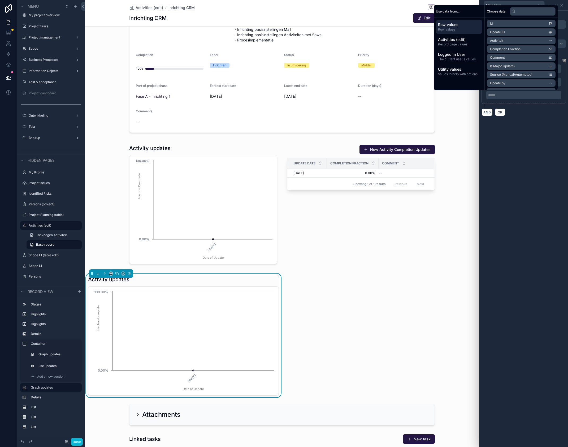
click at [523, 147] on div "**********" at bounding box center [524, 229] width 89 height 436
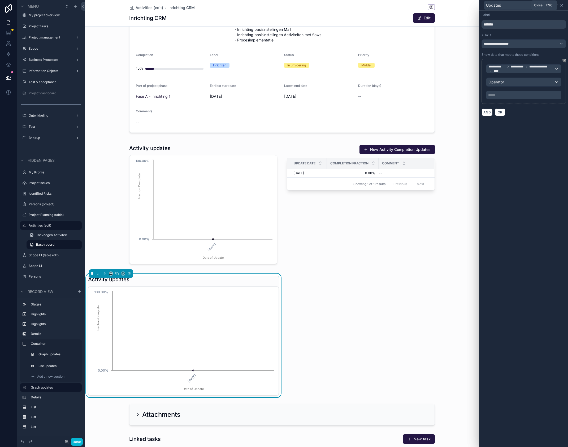
click at [562, 5] on icon at bounding box center [562, 5] width 2 height 2
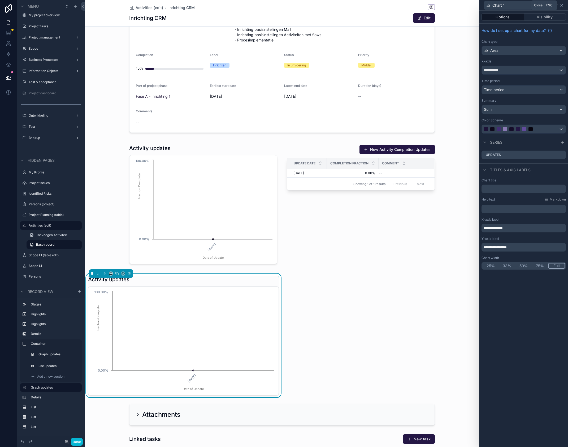
click at [563, 4] on icon at bounding box center [562, 5] width 4 height 4
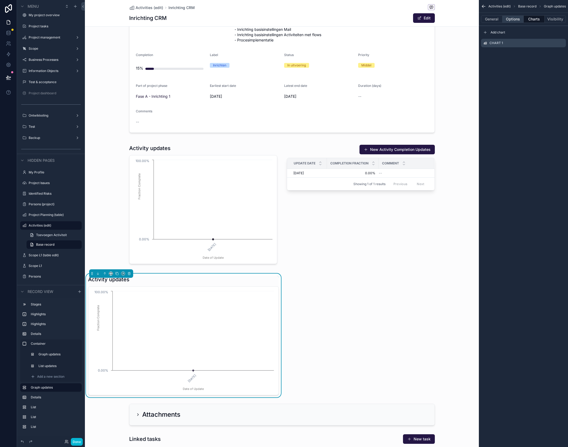
click at [507, 19] on button "Options" at bounding box center [513, 18] width 21 height 7
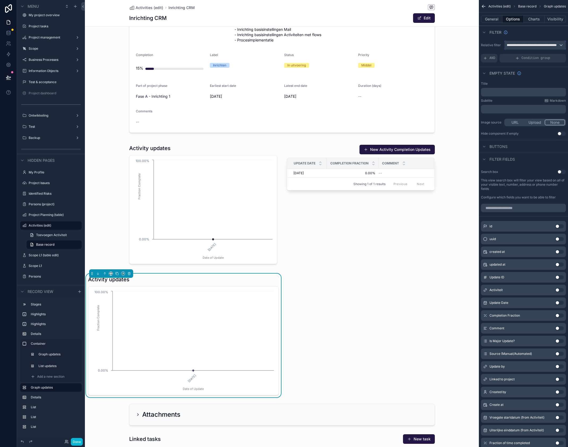
click at [539, 44] on span "**********" at bounding box center [533, 45] width 52 height 4
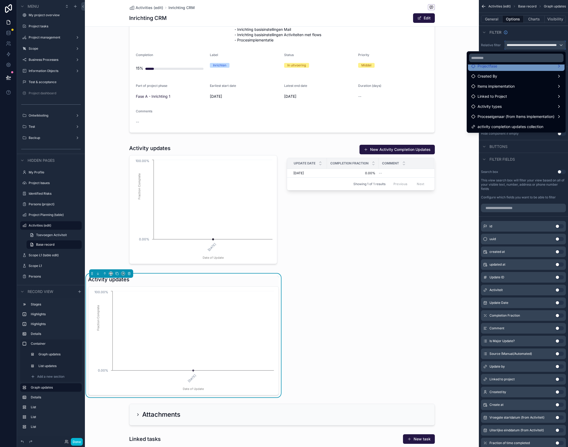
scroll to position [0, 0]
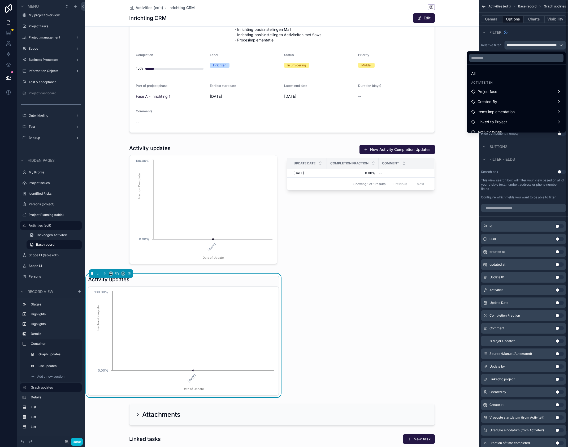
click at [534, 31] on div "scrollable content" at bounding box center [284, 223] width 568 height 447
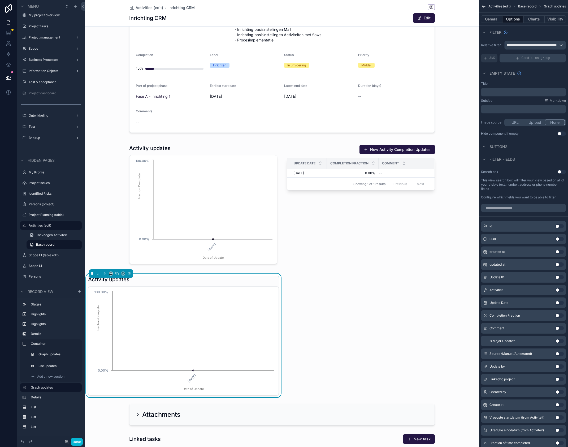
click at [520, 59] on icon "scrollable content" at bounding box center [518, 58] width 4 height 4
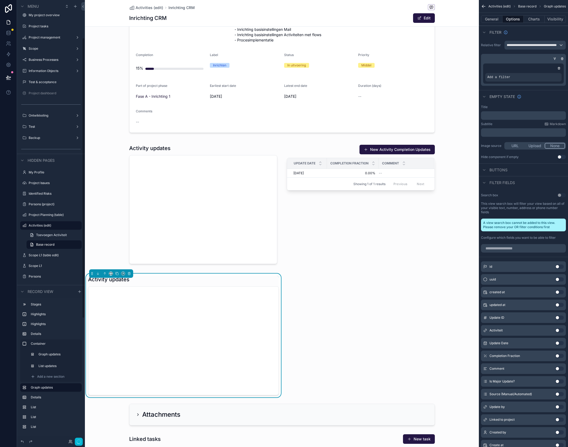
scroll to position [59, 0]
click at [511, 77] on div "Add a filter" at bounding box center [524, 77] width 76 height 8
drag, startPoint x: 500, startPoint y: 81, endPoint x: 537, endPoint y: 77, distance: 37.1
click at [500, 81] on div "Add a filter" at bounding box center [524, 77] width 76 height 8
click at [549, 73] on icon "scrollable content" at bounding box center [549, 73] width 1 height 1
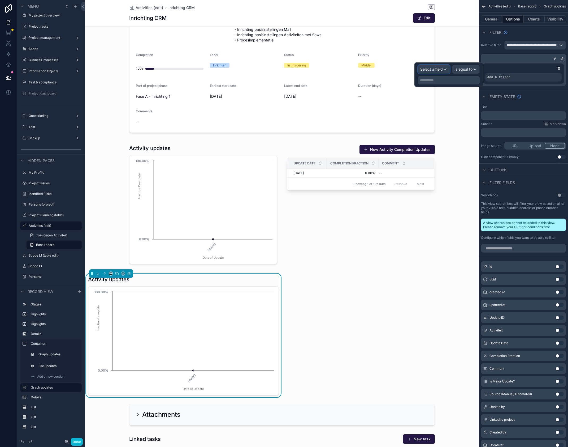
click at [426, 70] on span "Select a field" at bounding box center [432, 69] width 23 height 5
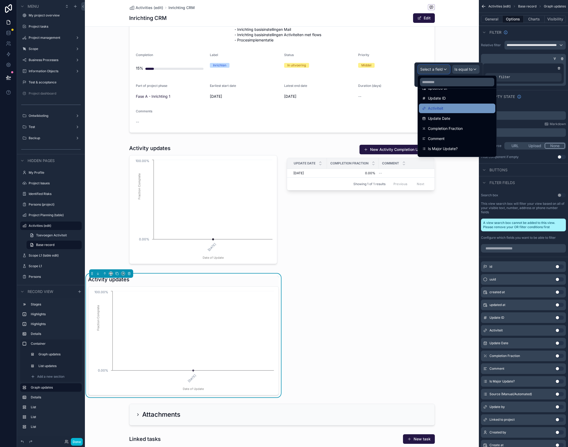
scroll to position [42, 0]
click at [446, 104] on div "Activiteit" at bounding box center [457, 106] width 70 height 6
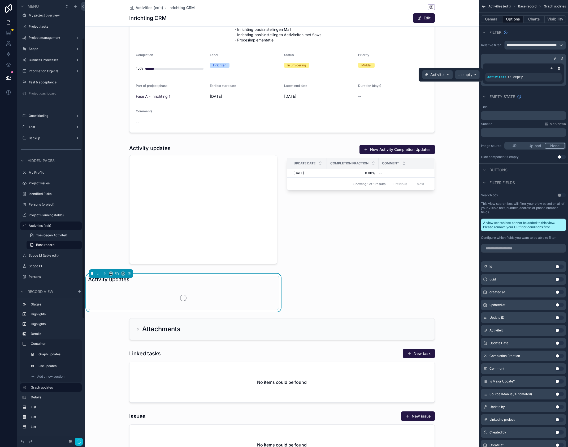
scroll to position [60, 0]
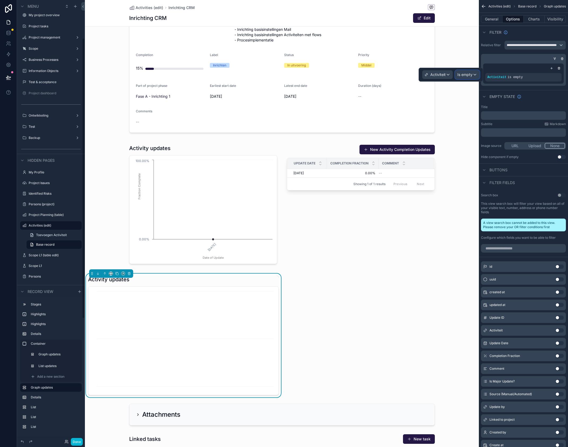
click at [464, 75] on span "Is empty" at bounding box center [465, 74] width 15 height 5
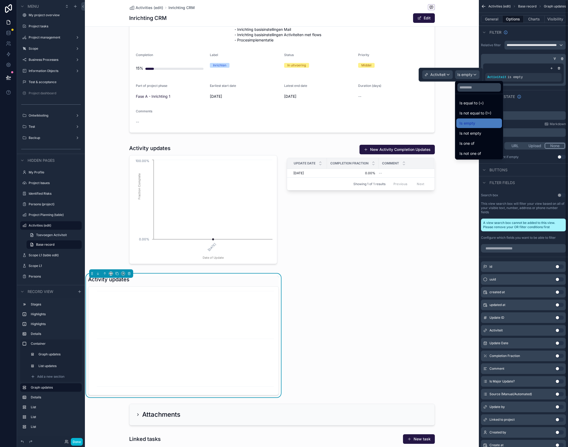
click at [541, 92] on div "Empty state" at bounding box center [523, 96] width 89 height 13
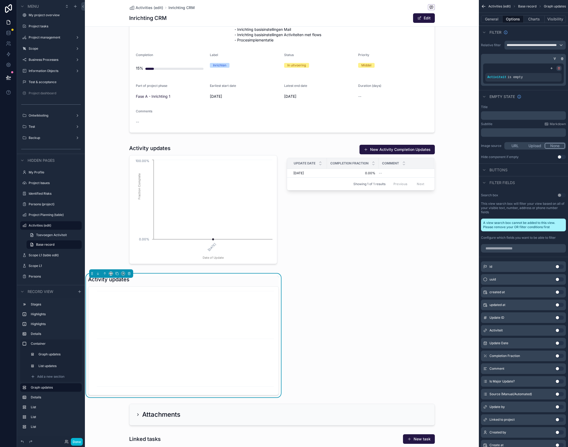
click at [559, 67] on icon "scrollable content" at bounding box center [559, 68] width 3 height 3
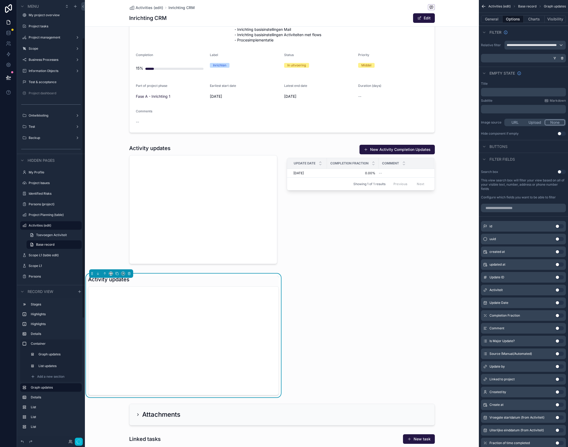
scroll to position [59, 0]
click at [562, 45] on div "**********" at bounding box center [535, 45] width 61 height 8
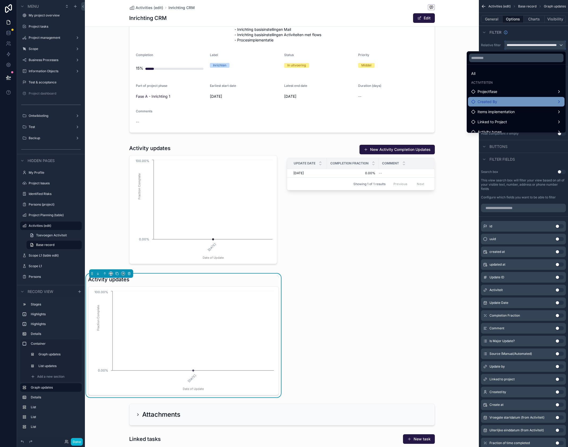
scroll to position [25, 0]
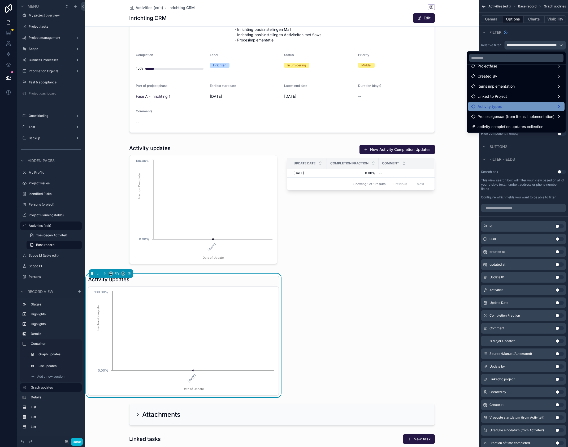
click at [507, 105] on div "Activity types" at bounding box center [517, 106] width 90 height 6
click at [455, 107] on span "Projecten" at bounding box center [447, 107] width 16 height 6
click at [543, 32] on div "scrollable content" at bounding box center [284, 223] width 568 height 447
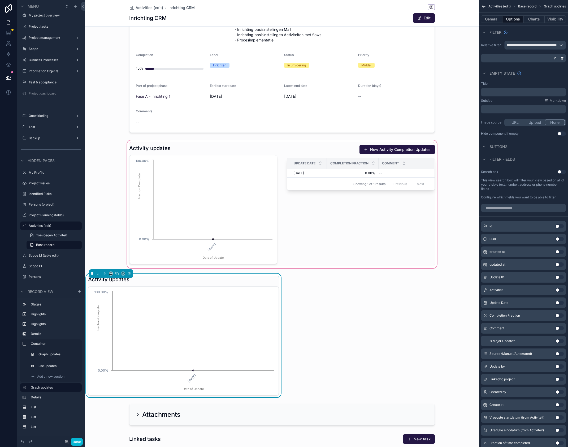
click at [258, 209] on div "scrollable content" at bounding box center [282, 204] width 394 height 130
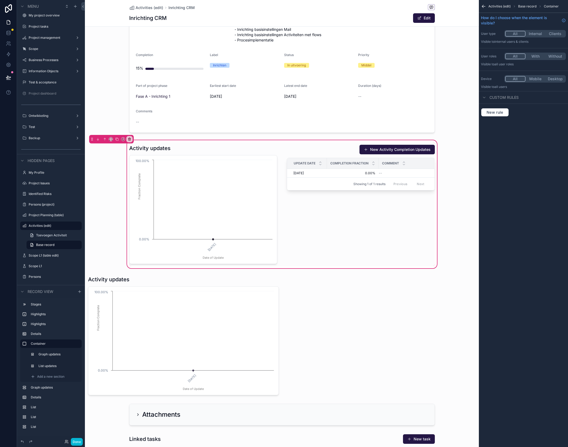
click at [486, 6] on icon "scrollable content" at bounding box center [483, 6] width 5 height 5
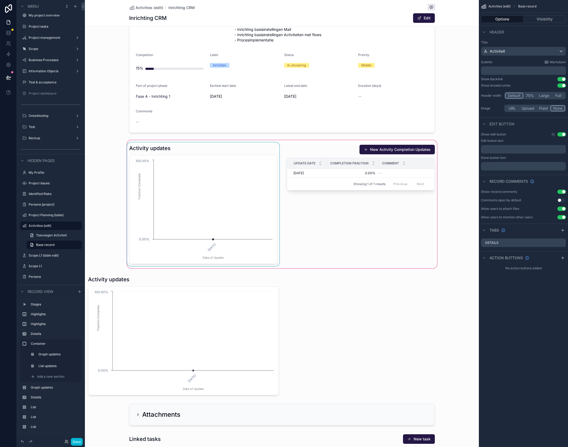
click at [261, 195] on div "scrollable content" at bounding box center [282, 204] width 394 height 130
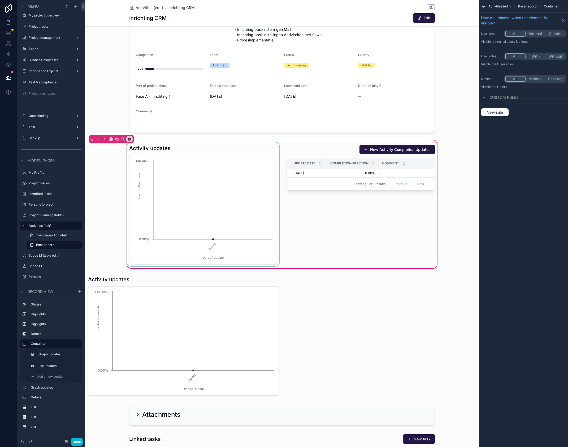
click at [262, 178] on div "scrollable content" at bounding box center [203, 204] width 155 height 124
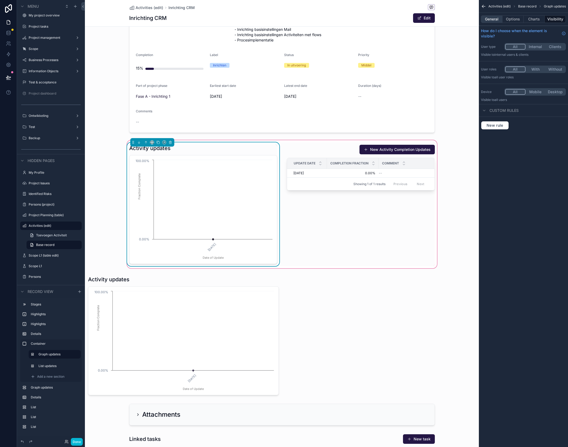
click at [497, 19] on button "General" at bounding box center [492, 18] width 22 height 7
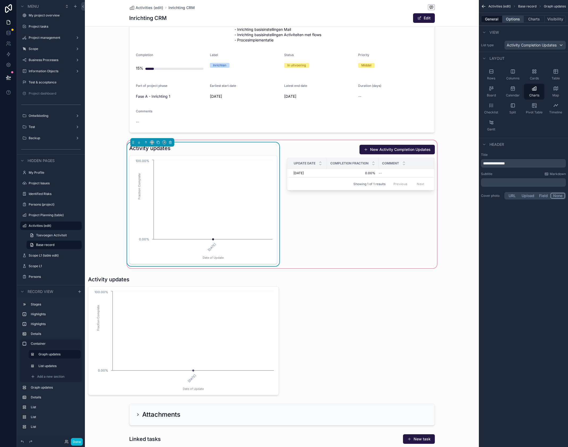
click at [515, 19] on button "Options" at bounding box center [513, 18] width 21 height 7
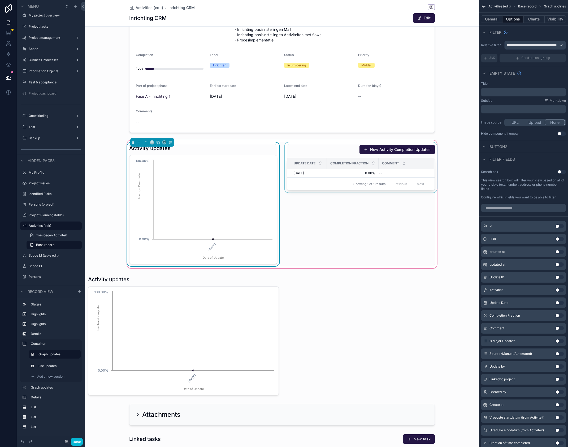
click at [341, 151] on div "scrollable content" at bounding box center [361, 204] width 155 height 124
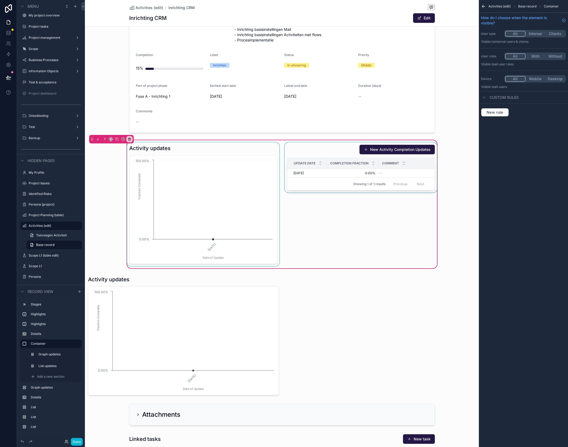
click at [343, 151] on div "scrollable content" at bounding box center [361, 204] width 155 height 124
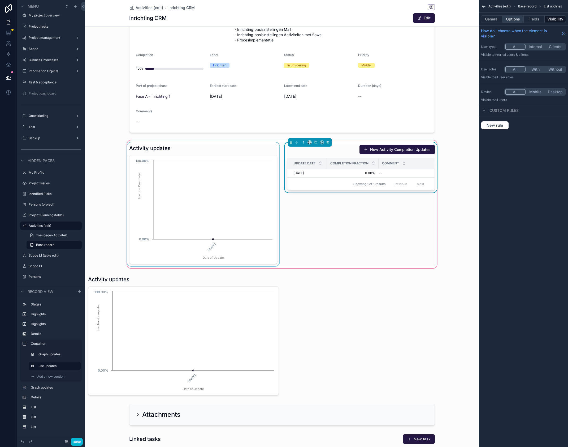
click at [516, 19] on button "Options" at bounding box center [513, 18] width 21 height 7
